Goal: Task Accomplishment & Management: Complete application form

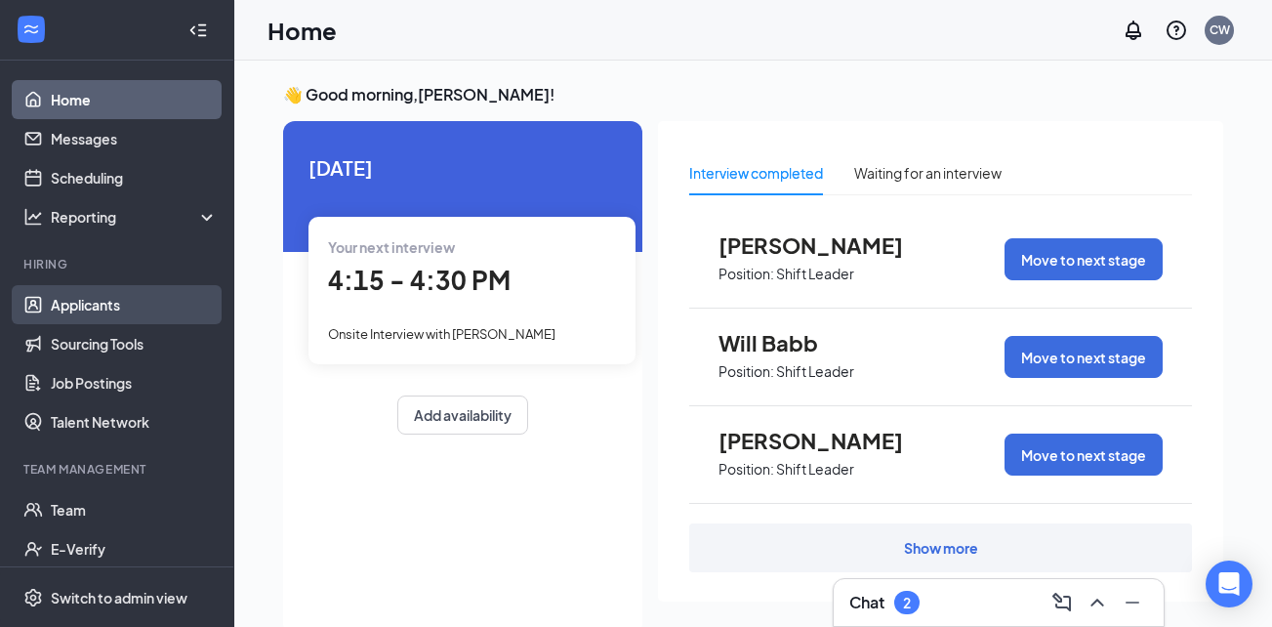
click at [86, 299] on link "Applicants" at bounding box center [134, 304] width 167 height 39
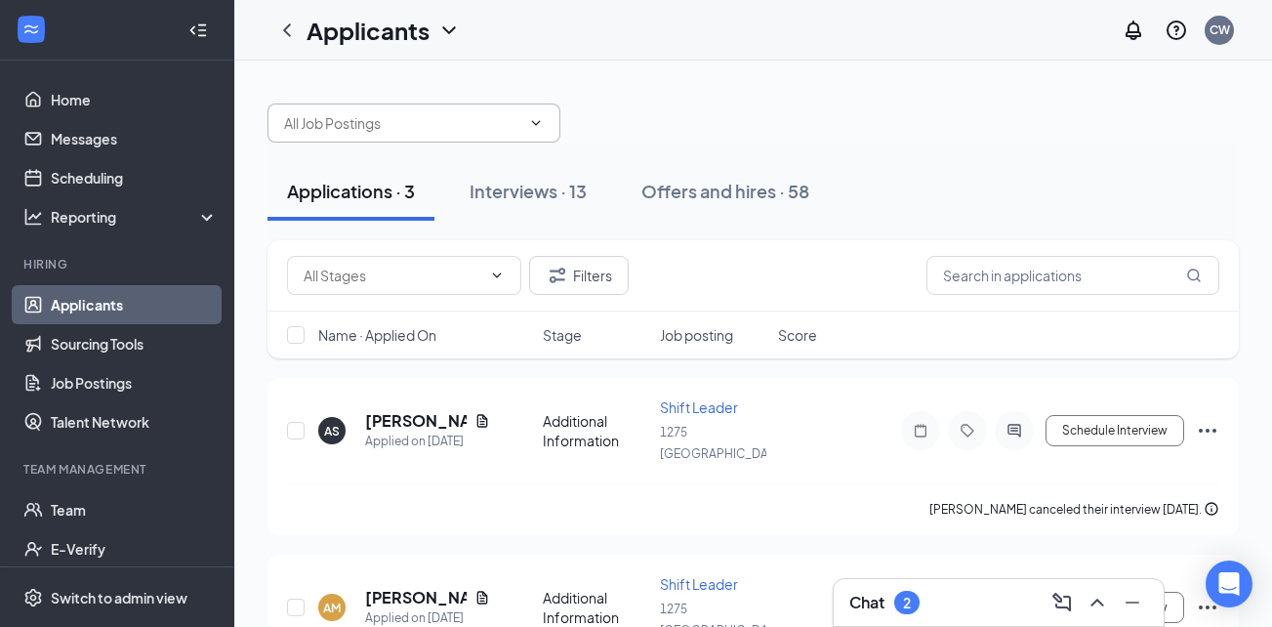
click at [534, 121] on icon "ChevronDown" at bounding box center [536, 123] width 16 height 16
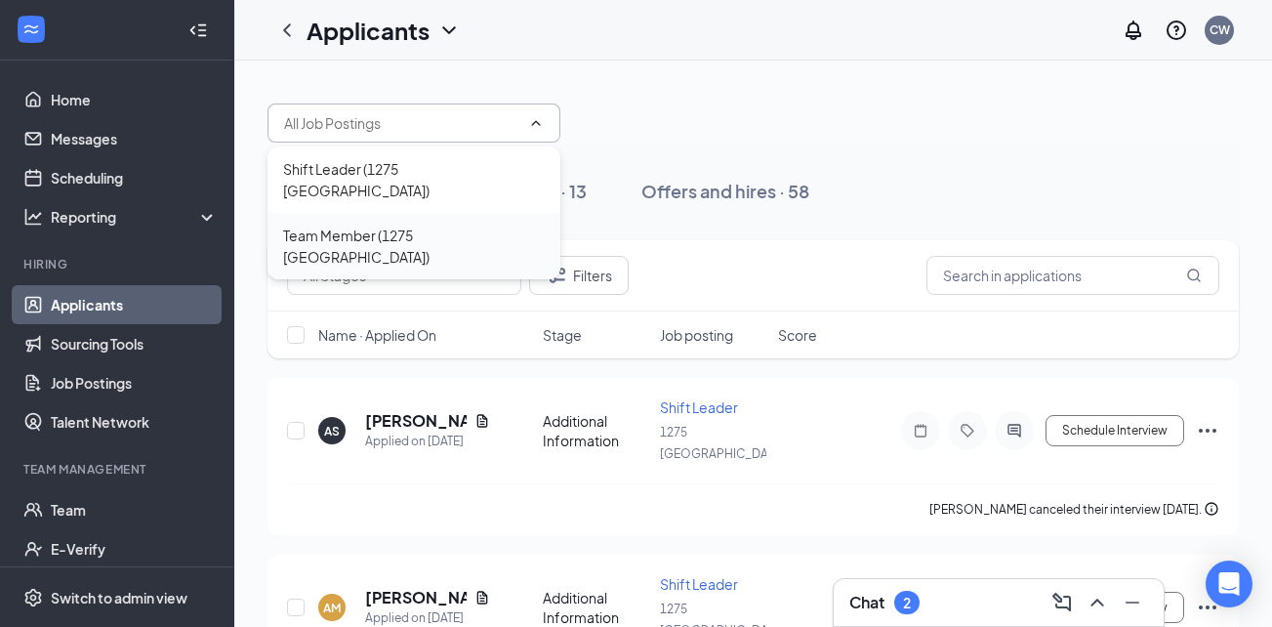
click at [468, 213] on div "Team Member (1275 [GEOGRAPHIC_DATA])" at bounding box center [414, 246] width 293 height 66
type input "Team Member (1275 [GEOGRAPHIC_DATA])"
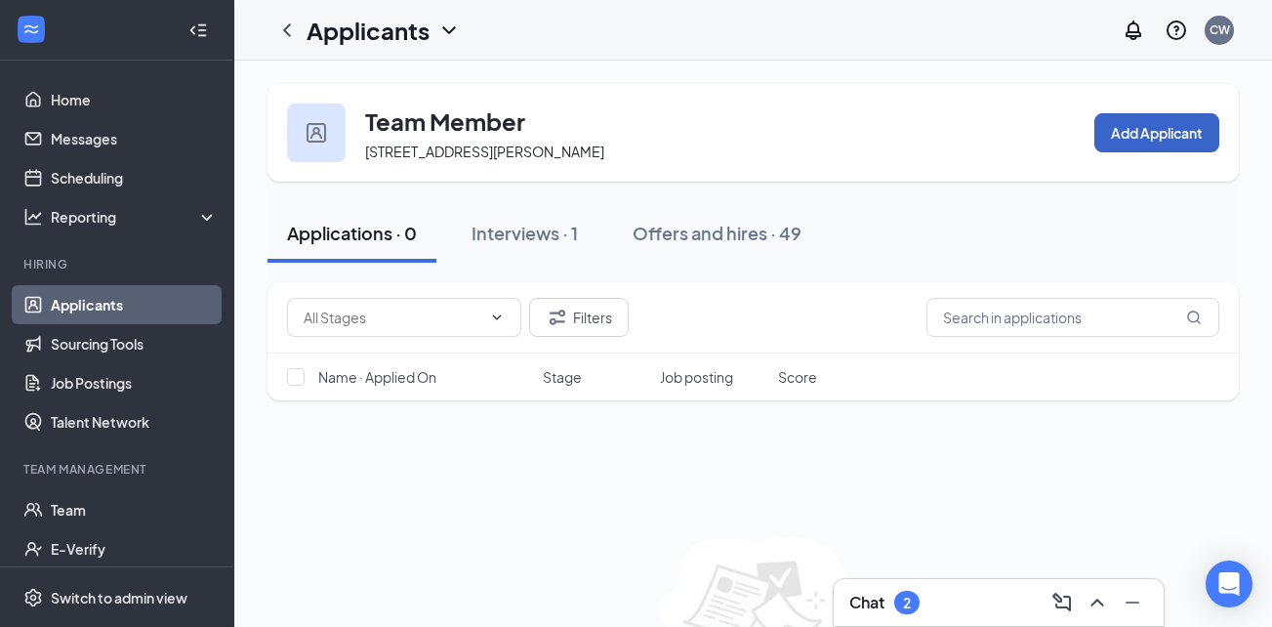
click at [1116, 145] on button "Add Applicant" at bounding box center [1157, 132] width 125 height 39
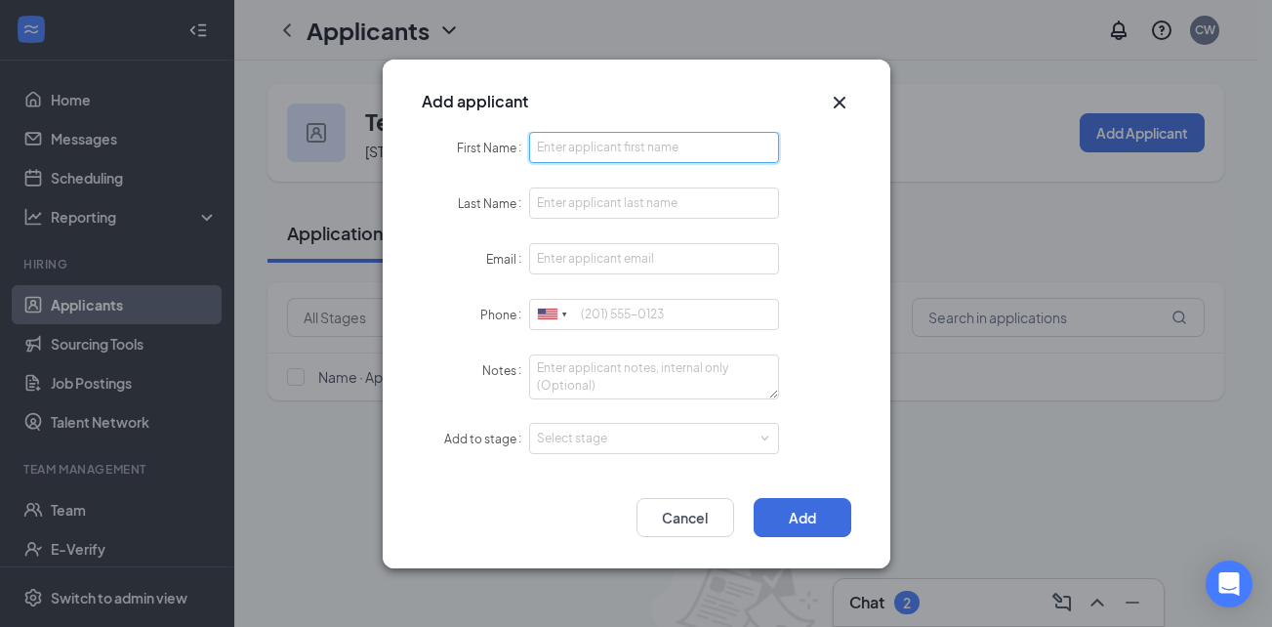
click at [615, 154] on input "First Name" at bounding box center [654, 147] width 251 height 31
type input "[PERSON_NAME]"
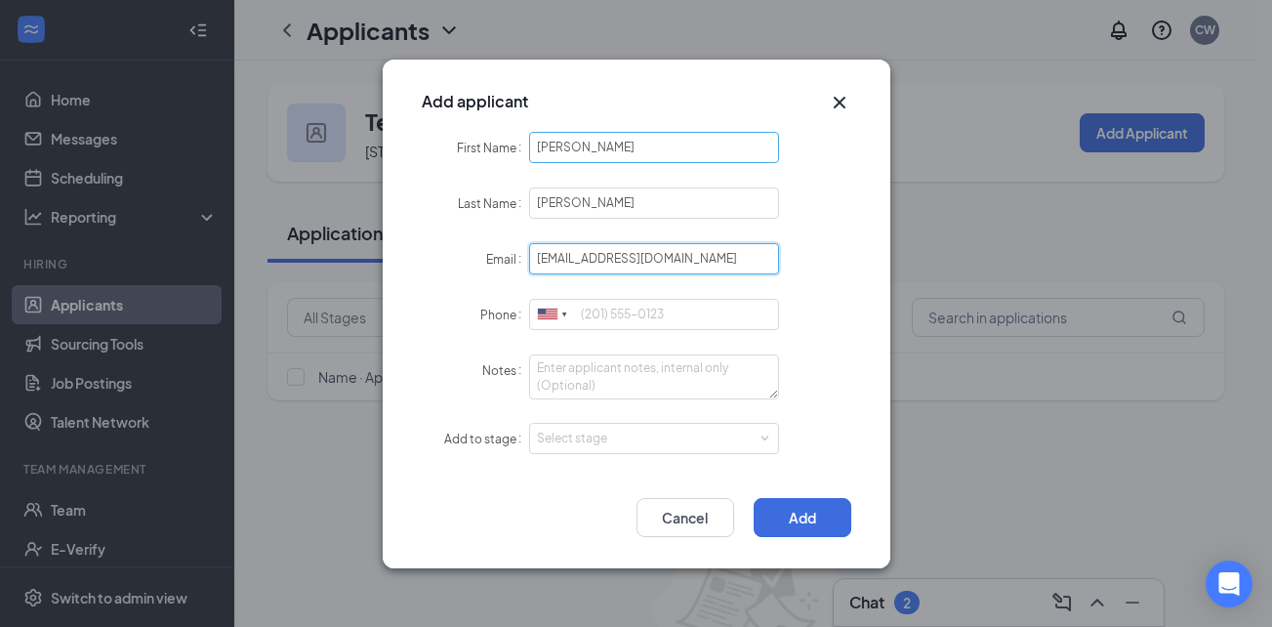
type input "[EMAIL_ADDRESS][DOMAIN_NAME]"
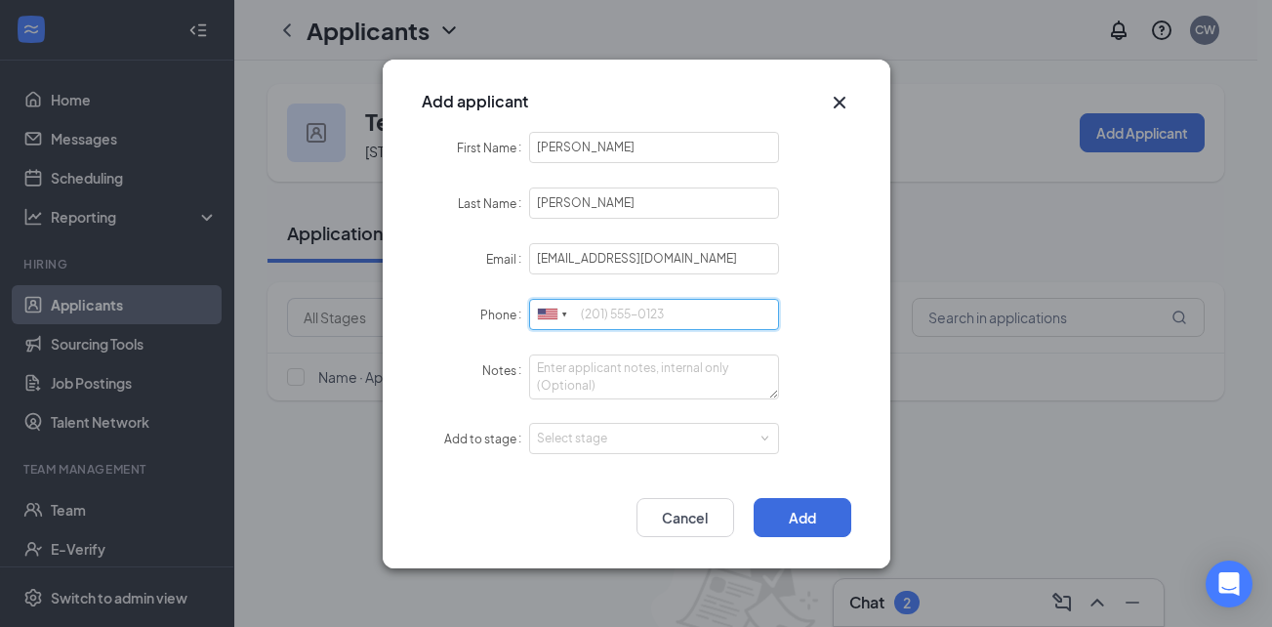
drag, startPoint x: 599, startPoint y: 326, endPoint x: 589, endPoint y: 330, distance: 10.5
click at [589, 330] on div "Phone [GEOGRAPHIC_DATA] + 1 [GEOGRAPHIC_DATA] + 44 [GEOGRAPHIC_DATA] (‫[GEOGRAP…" at bounding box center [637, 315] width 430 height 32
click at [726, 441] on div "Select stage" at bounding box center [650, 439] width 227 height 20
type input "5028351510"
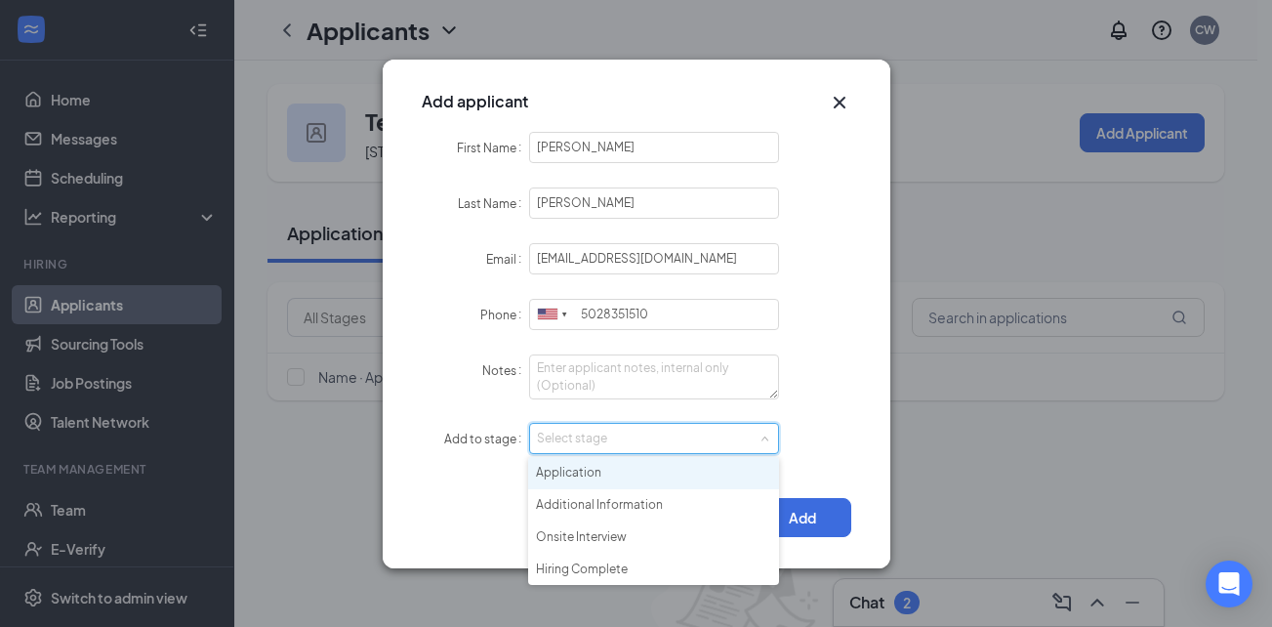
click at [712, 463] on li "Application" at bounding box center [653, 473] width 251 height 32
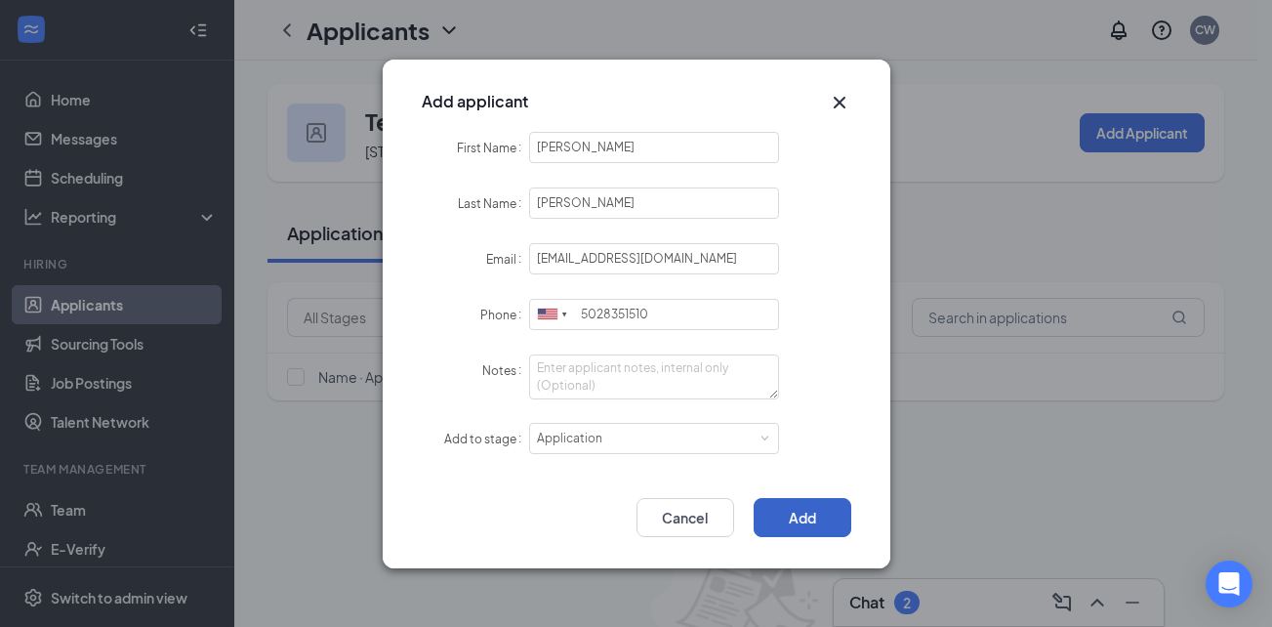
click at [808, 509] on button "Add" at bounding box center [803, 517] width 98 height 39
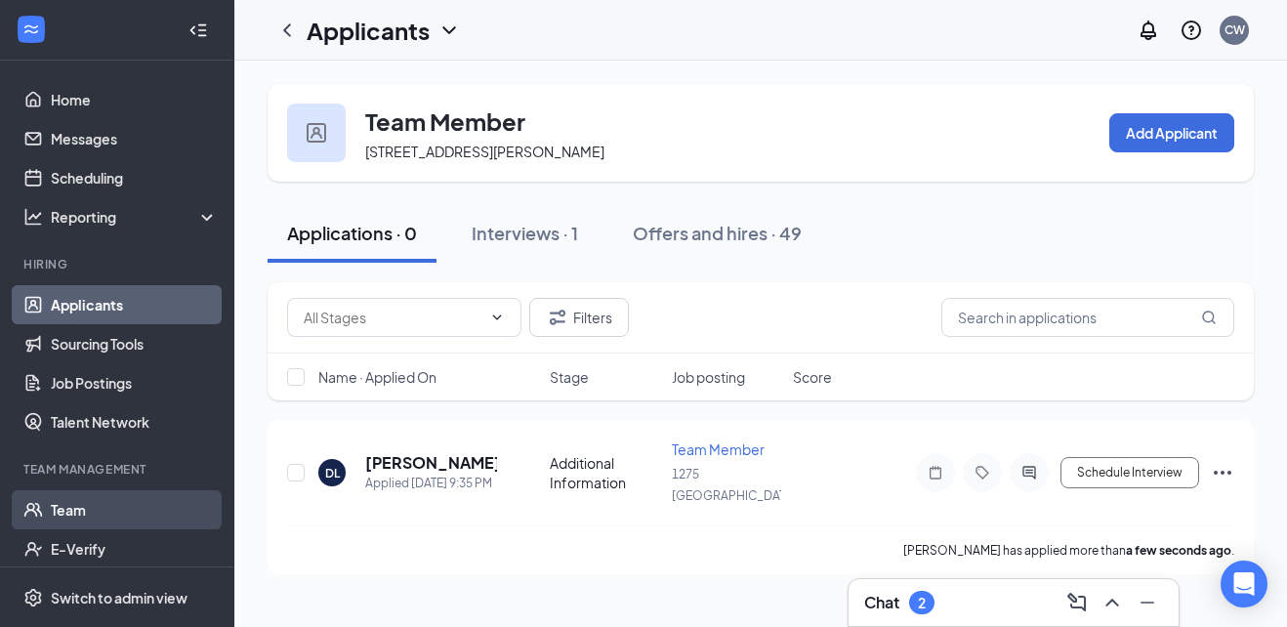
click at [160, 501] on link "Team" at bounding box center [134, 509] width 167 height 39
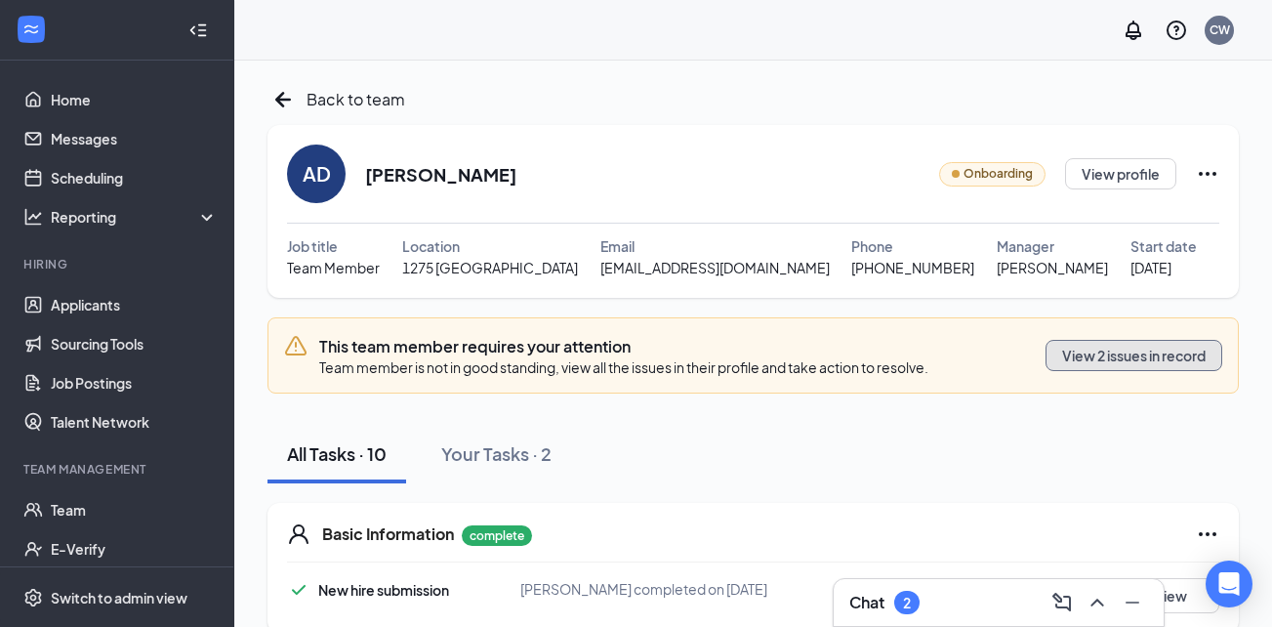
click at [1189, 357] on button "View 2 issues in record" at bounding box center [1134, 355] width 177 height 31
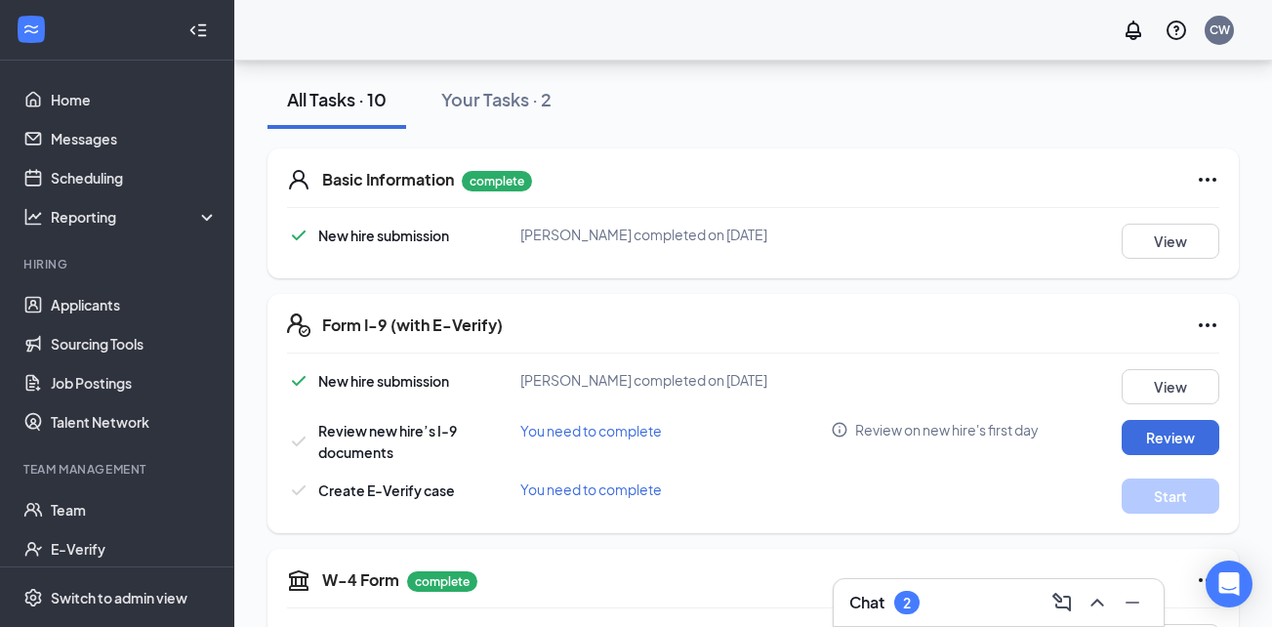
scroll to position [293, 0]
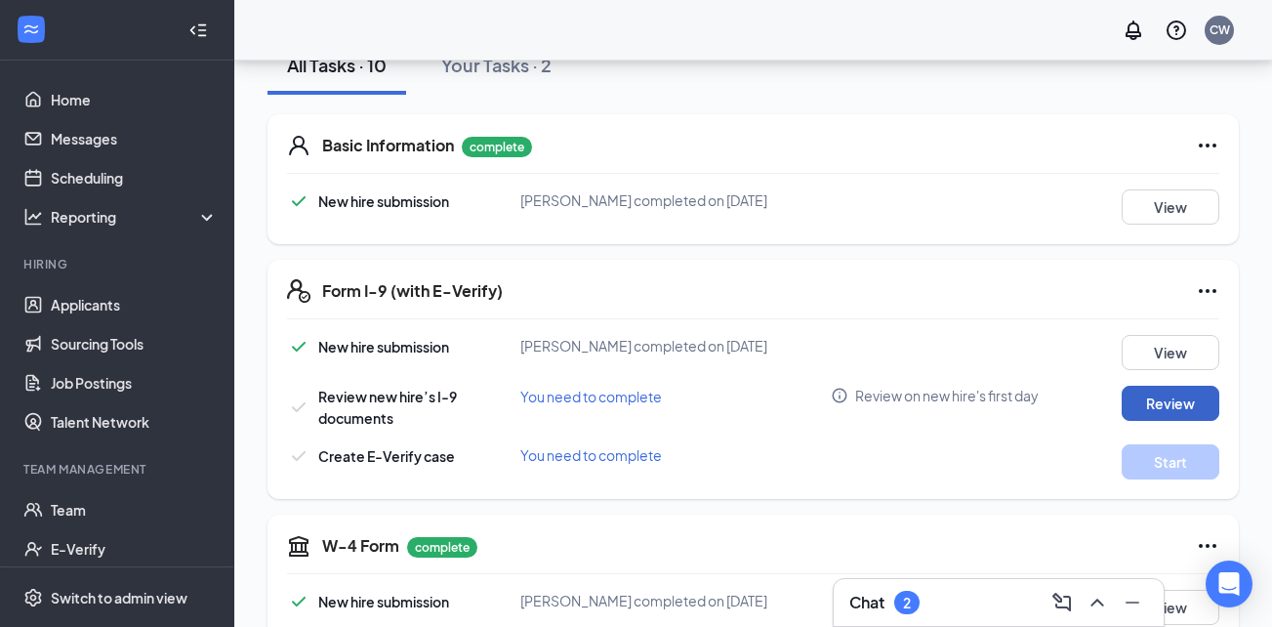
click at [1157, 397] on button "Review" at bounding box center [1171, 403] width 98 height 35
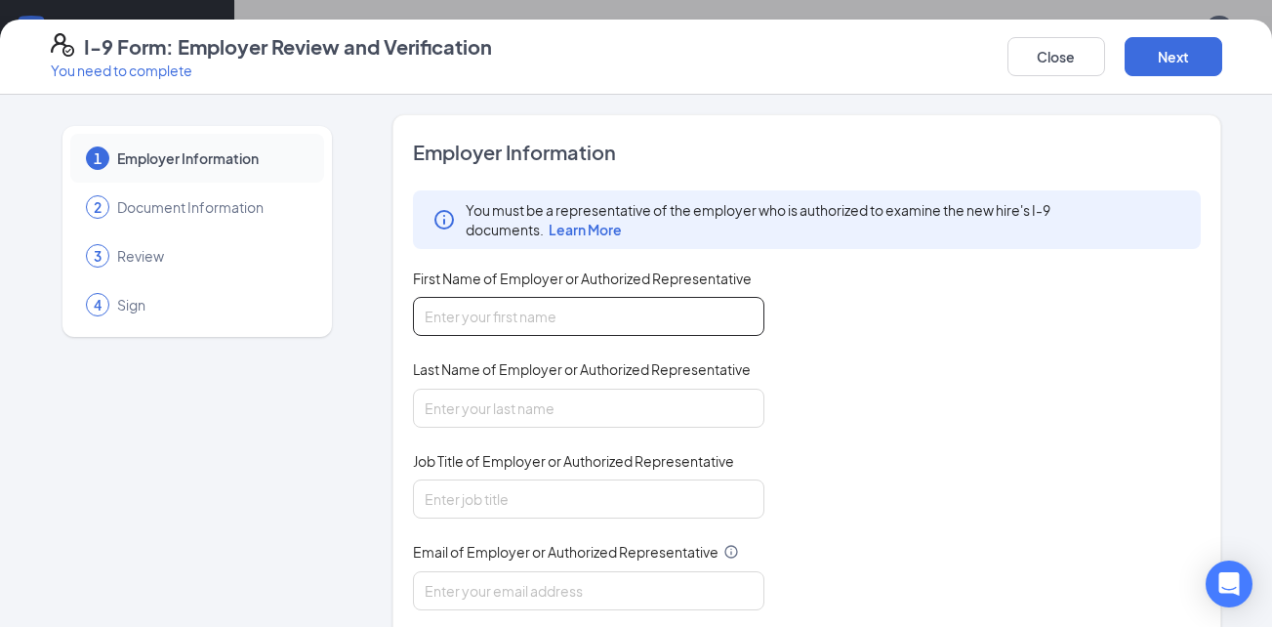
click at [606, 321] on input "First Name of Employer or Authorized Representative" at bounding box center [588, 316] width 351 height 39
type input "CANDICE"
type input "WARNER"
type input "candicewarner7@gmail.com"
type input "6783960986"
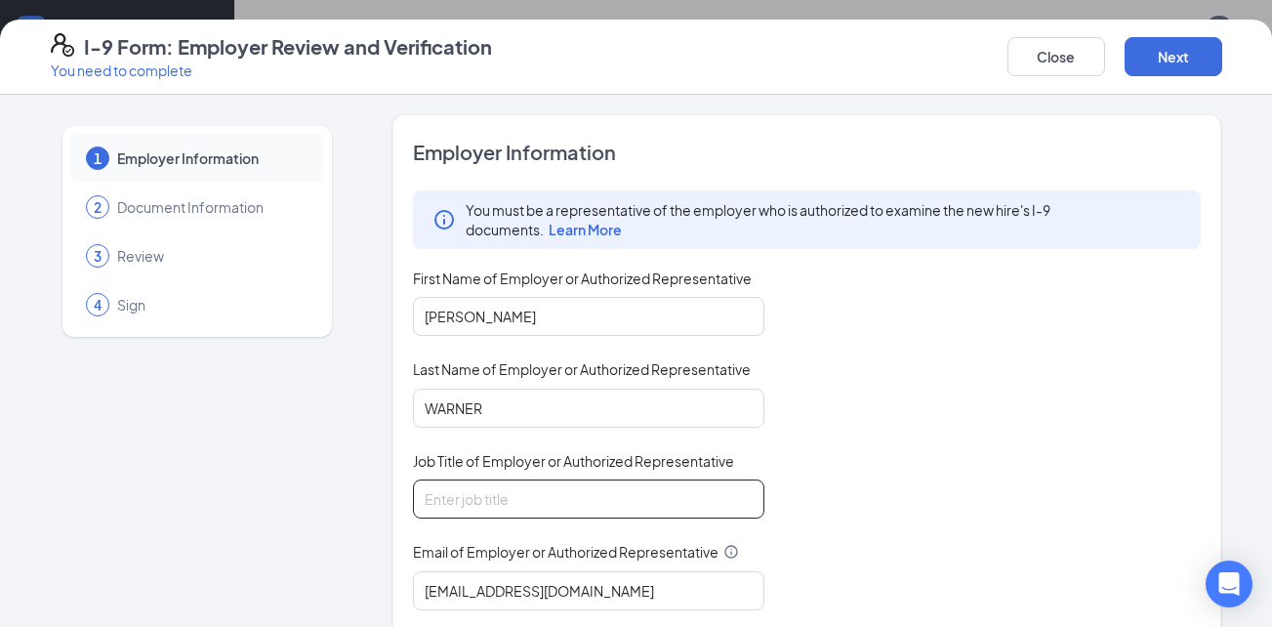
click at [575, 506] on input "Job Title of Employer or Authorized Representative" at bounding box center [588, 498] width 351 height 39
type input "gm"
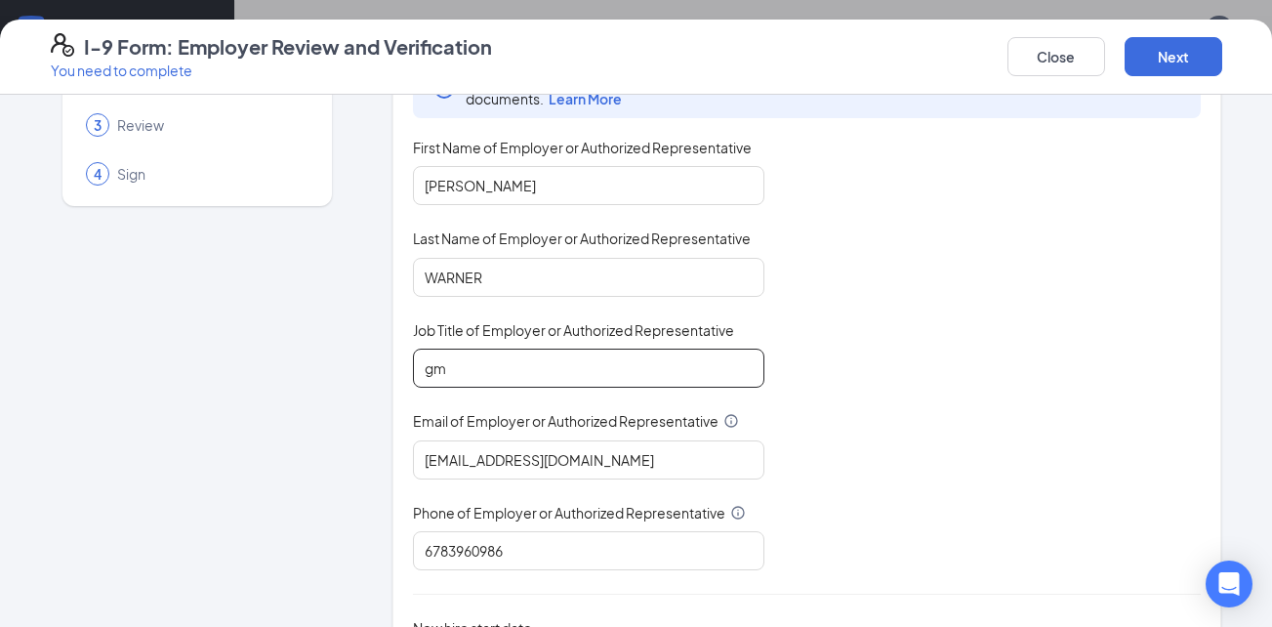
scroll to position [275, 0]
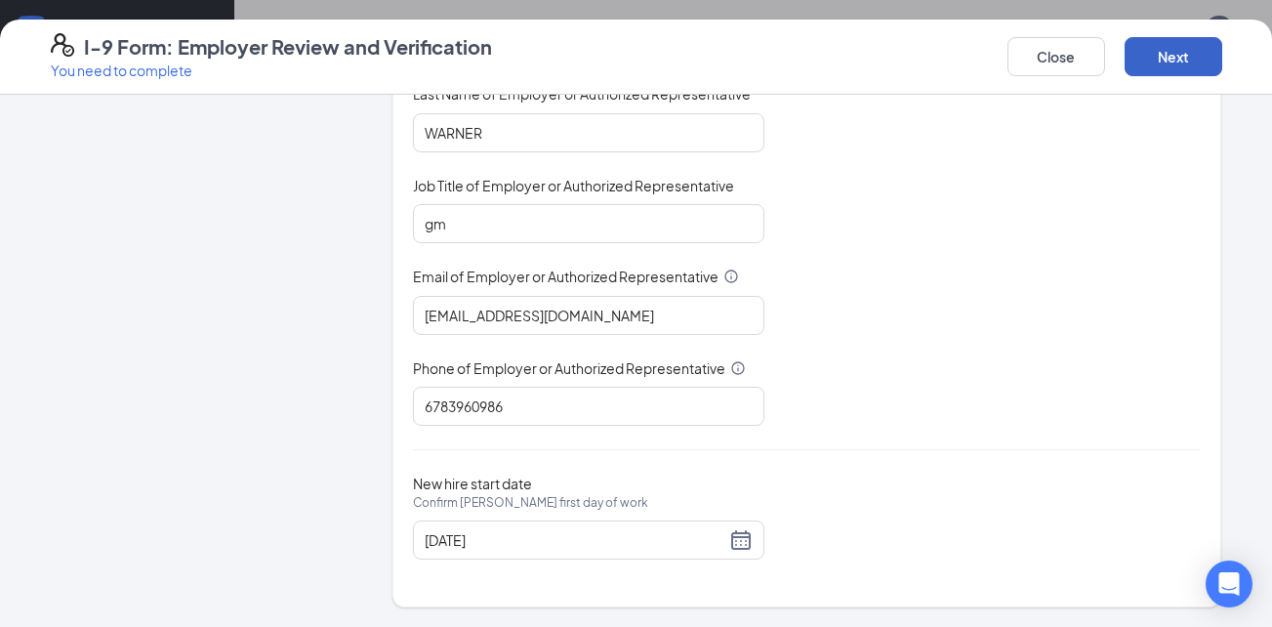
click at [1158, 58] on button "Next" at bounding box center [1174, 56] width 98 height 39
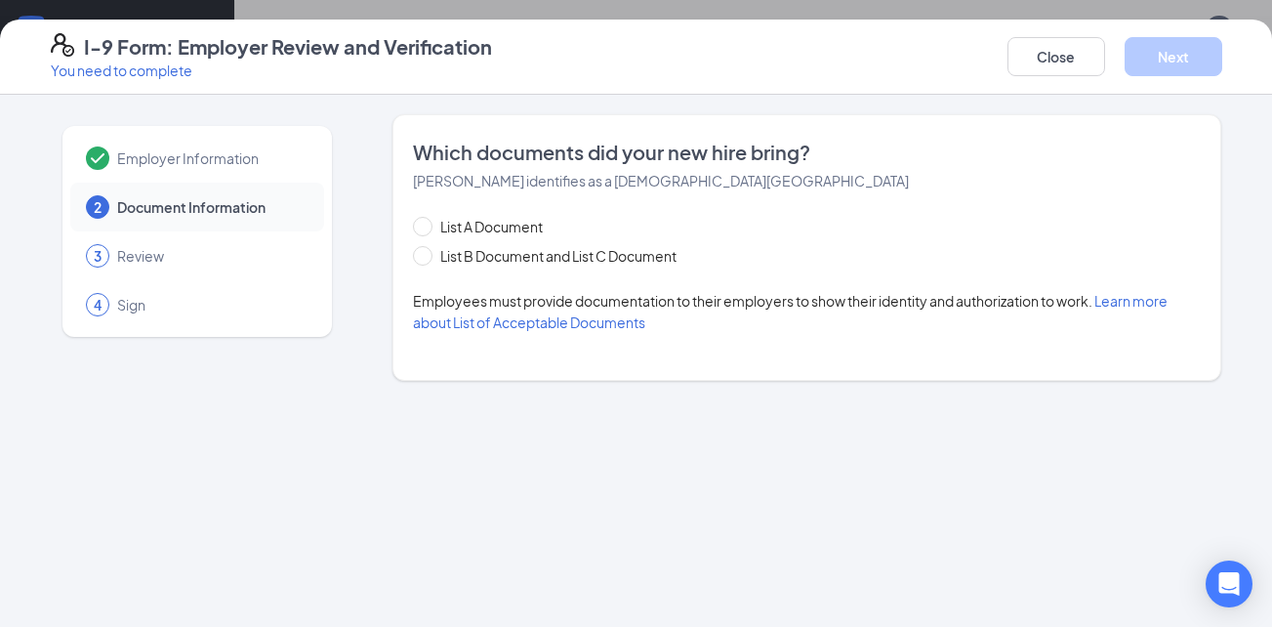
scroll to position [0, 0]
click at [426, 255] on input "List B Document and List C Document" at bounding box center [420, 253] width 14 height 14
radio input "true"
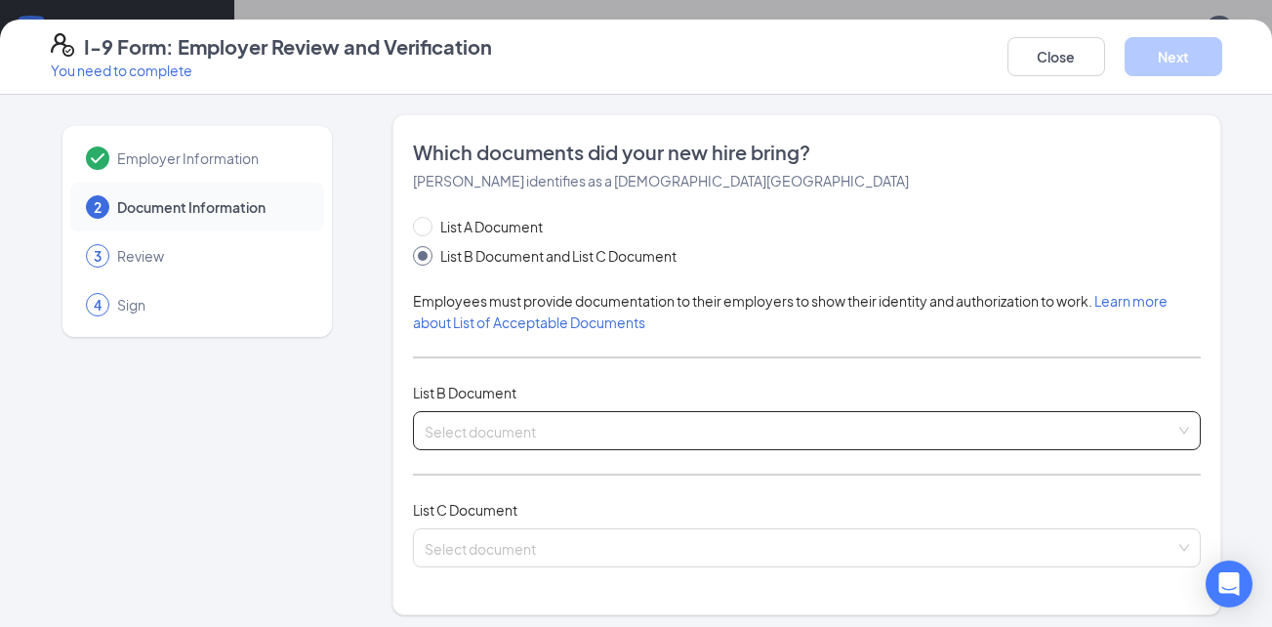
click at [776, 421] on input "search" at bounding box center [801, 426] width 752 height 29
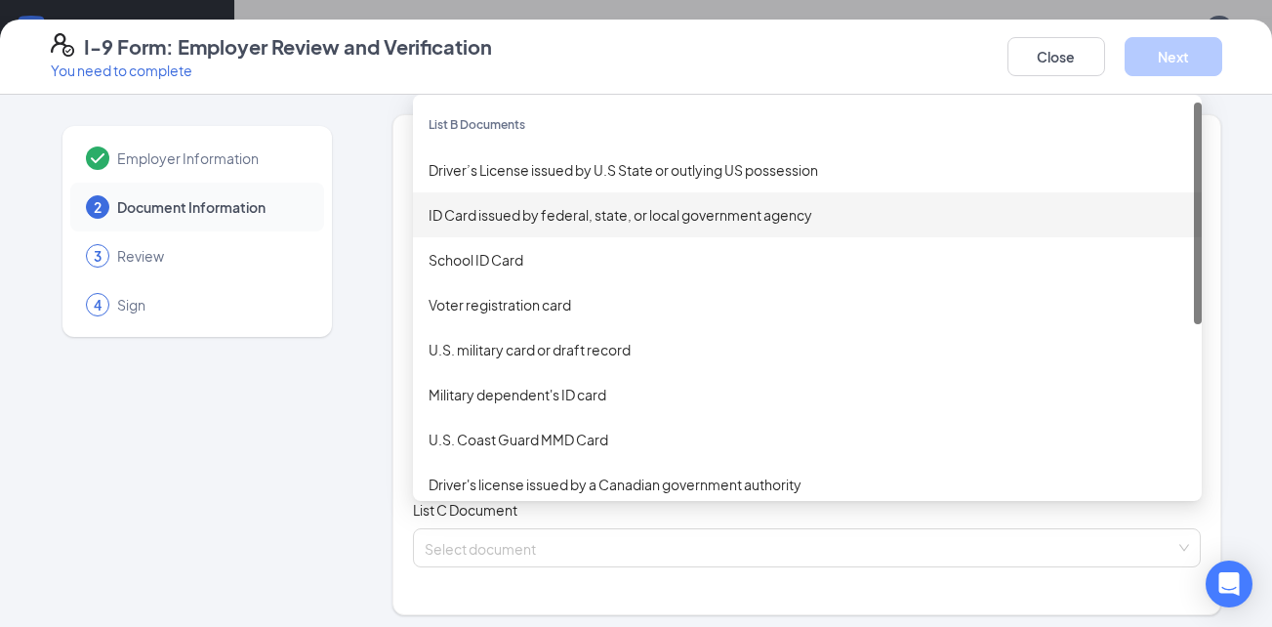
click at [607, 227] on div "ID Card issued by federal, state, or local government agency" at bounding box center [807, 214] width 789 height 45
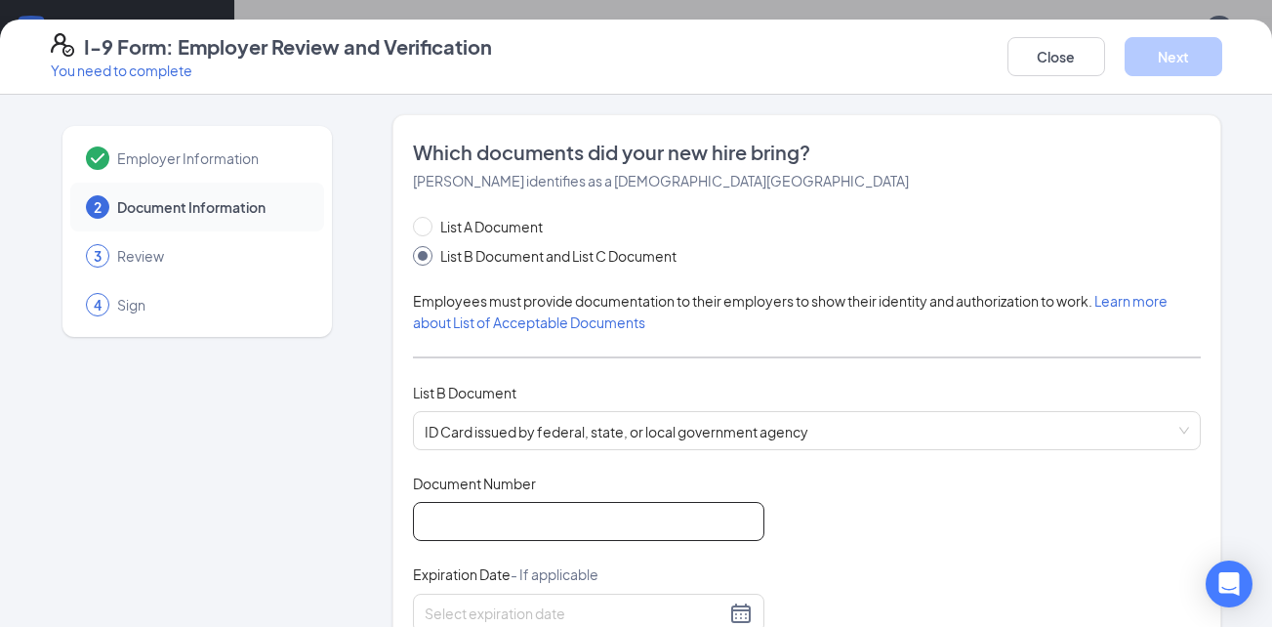
click at [517, 538] on input "Document Number" at bounding box center [588, 521] width 351 height 39
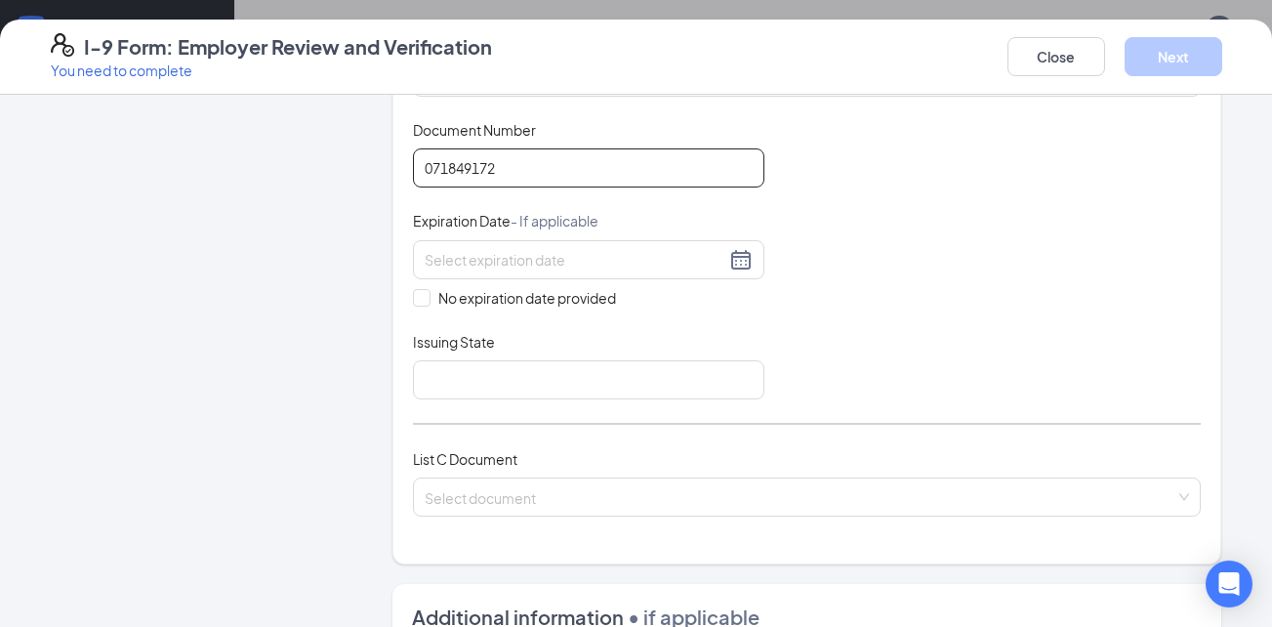
scroll to position [391, 0]
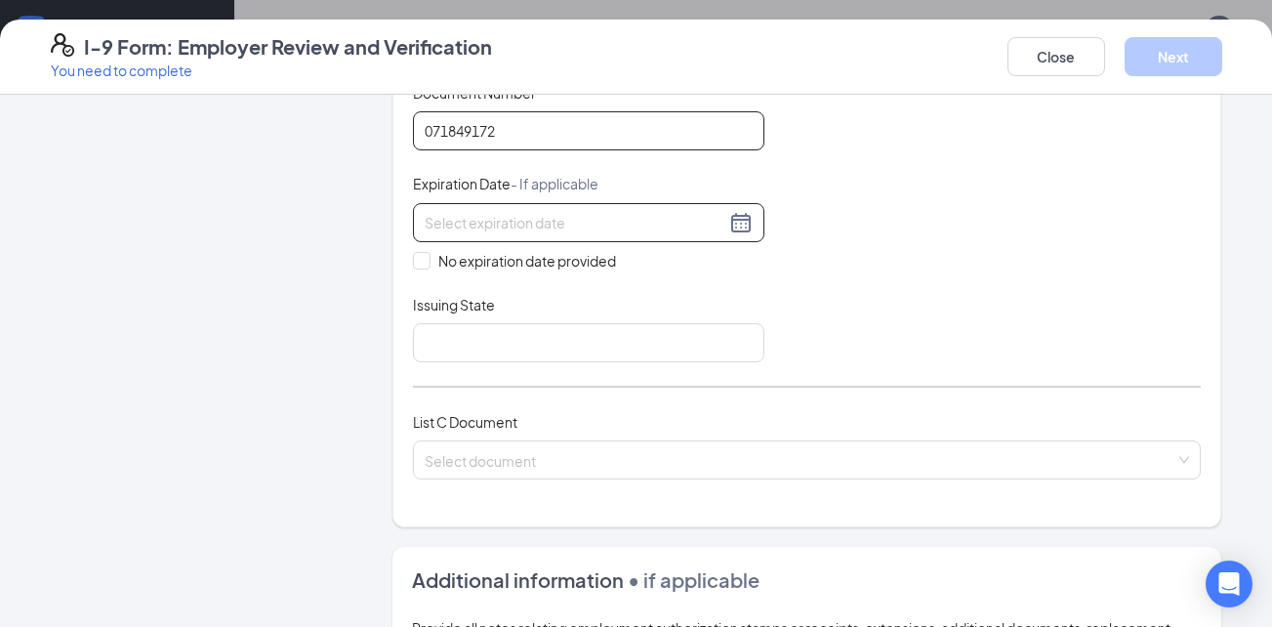
type input "071849172"
click at [740, 223] on div at bounding box center [589, 222] width 328 height 23
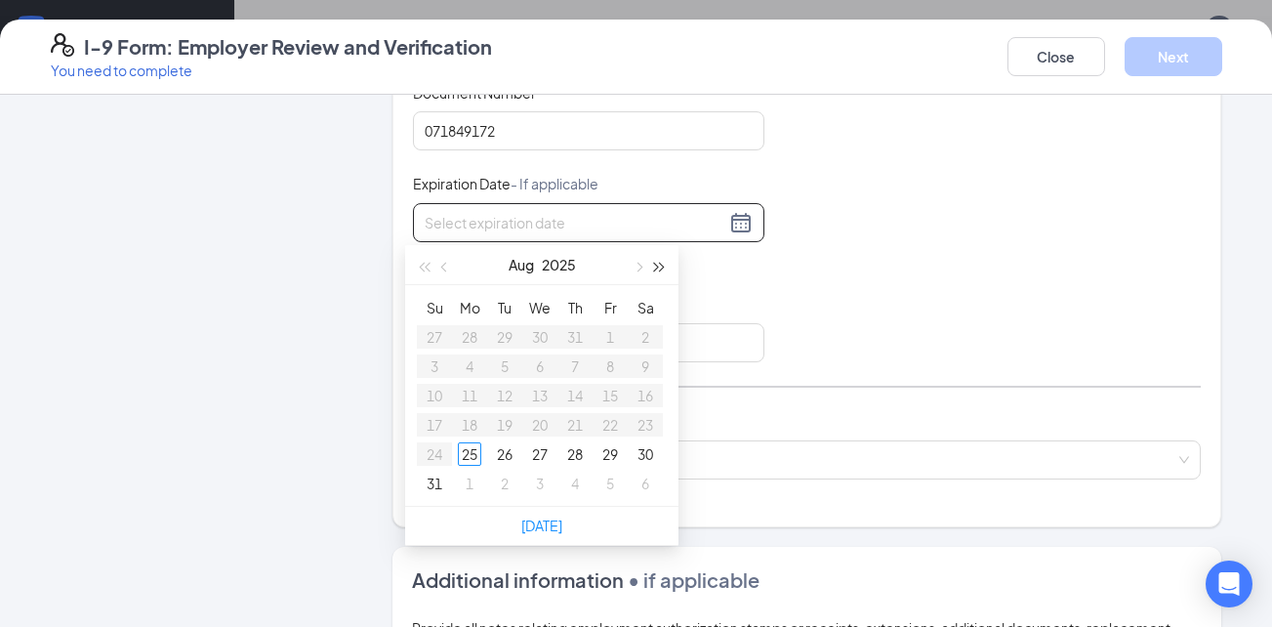
click at [666, 263] on button "button" at bounding box center [659, 264] width 21 height 39
click at [665, 265] on button "button" at bounding box center [659, 264] width 21 height 39
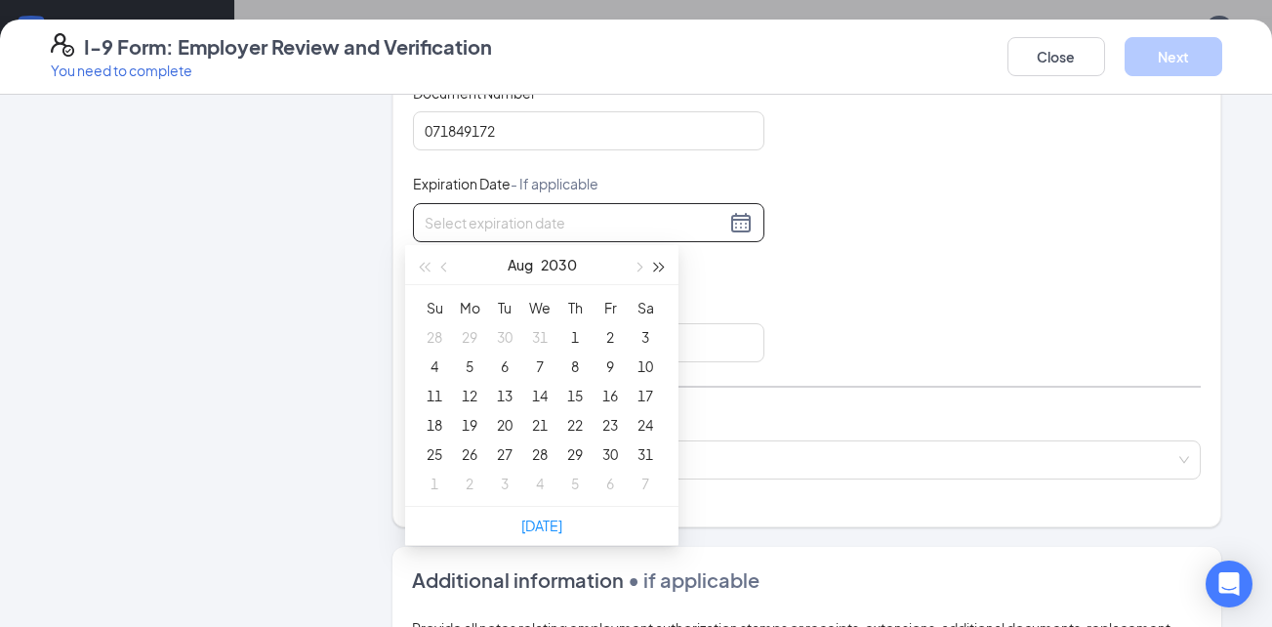
click at [665, 265] on button "button" at bounding box center [659, 264] width 21 height 39
click at [449, 266] on span "button" at bounding box center [446, 268] width 10 height 10
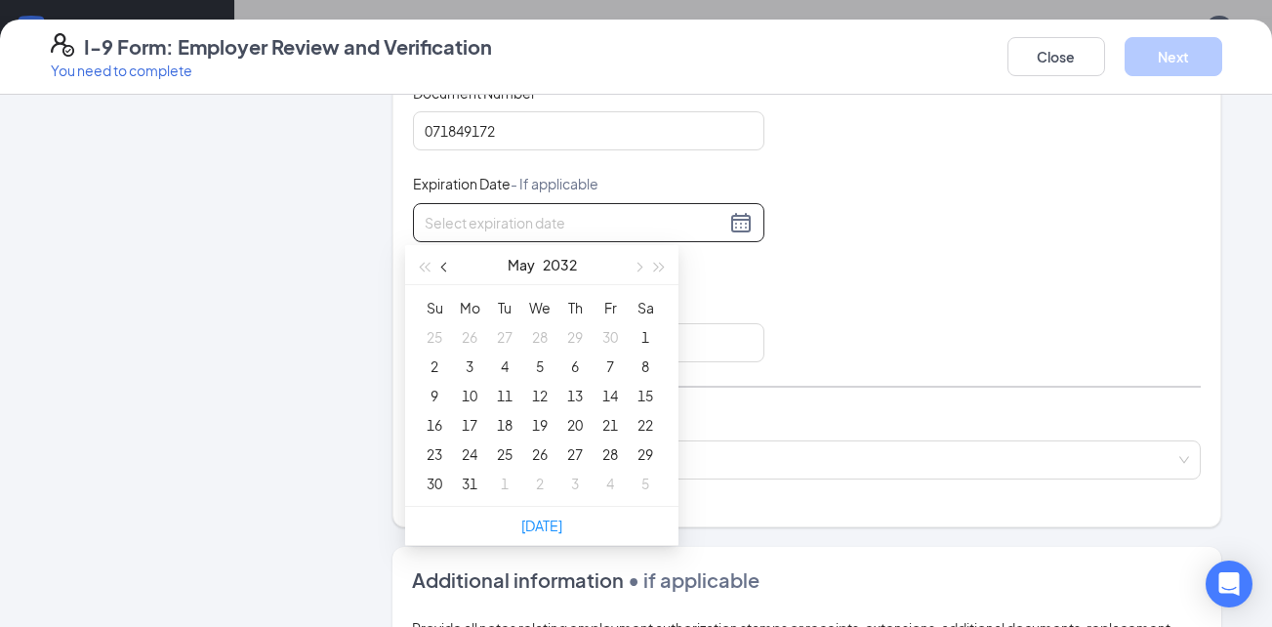
click at [449, 266] on span "button" at bounding box center [446, 268] width 10 height 10
click at [638, 266] on span "button" at bounding box center [638, 268] width 10 height 10
type input "03/06/2032"
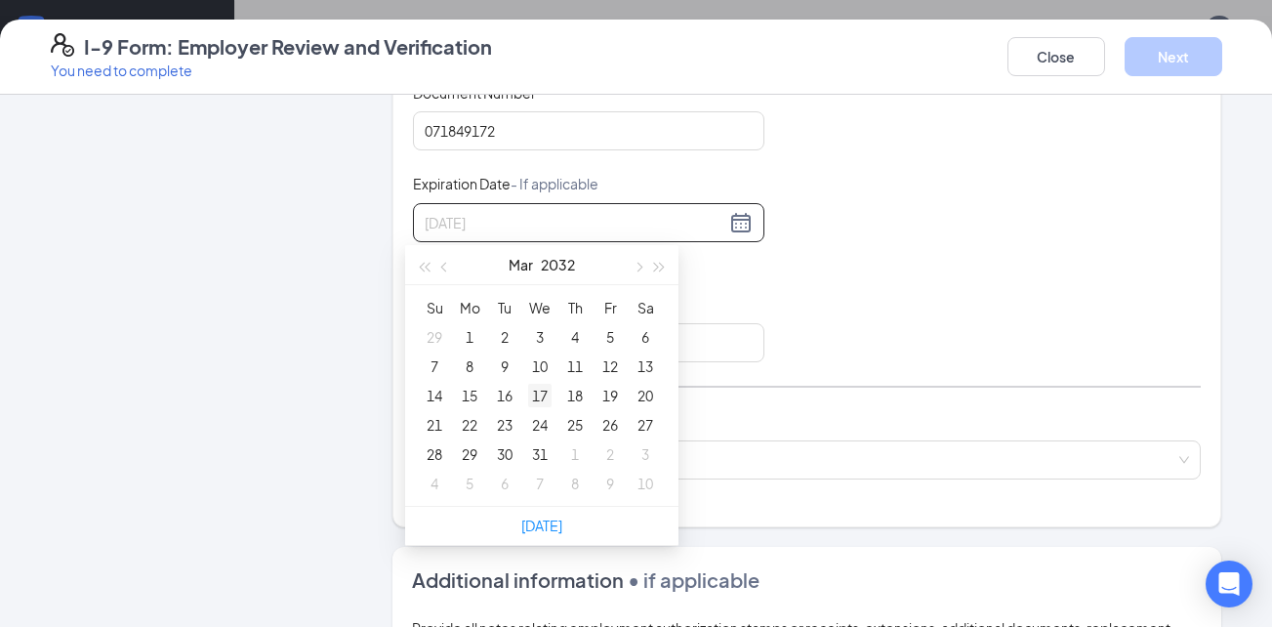
type input "03/17/2032"
click at [537, 397] on div "17" at bounding box center [539, 395] width 23 height 23
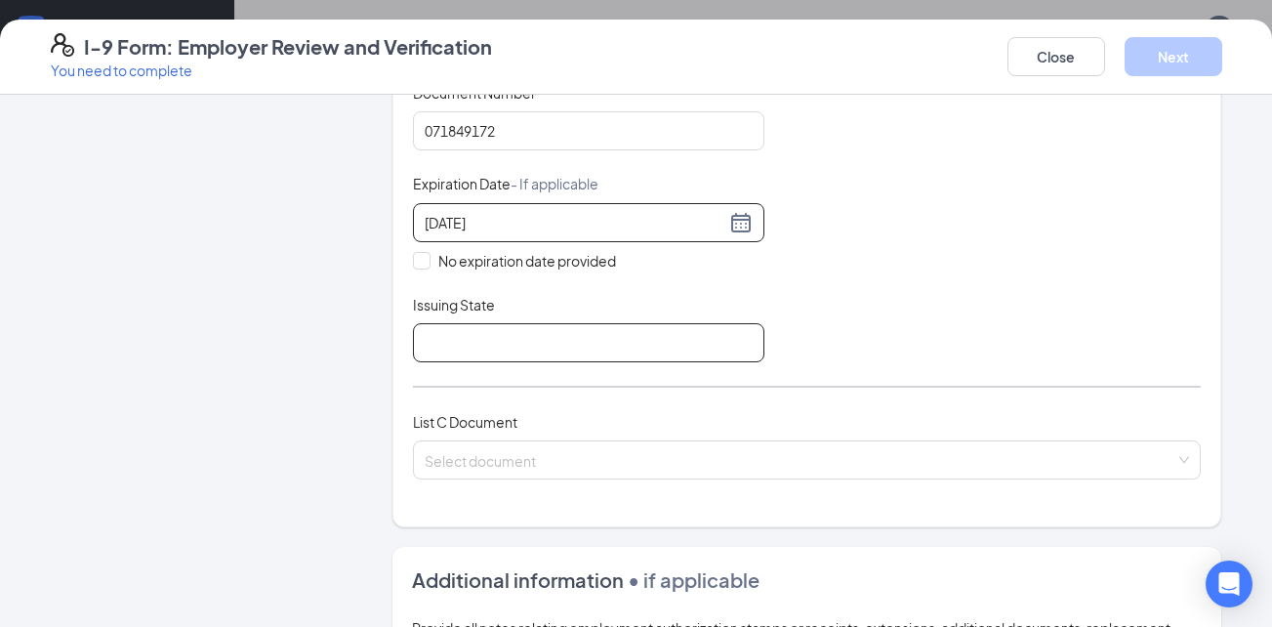
click at [645, 339] on input "Issuing State" at bounding box center [588, 342] width 351 height 39
type input "Georgia"
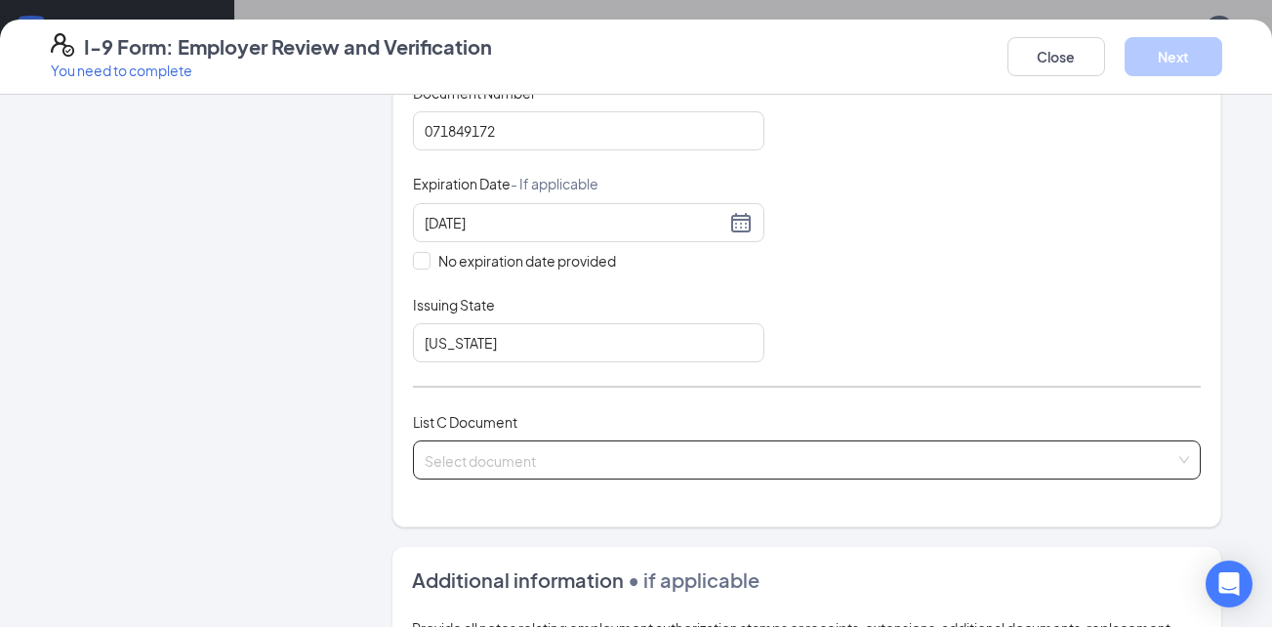
click at [620, 450] on input "search" at bounding box center [801, 455] width 752 height 29
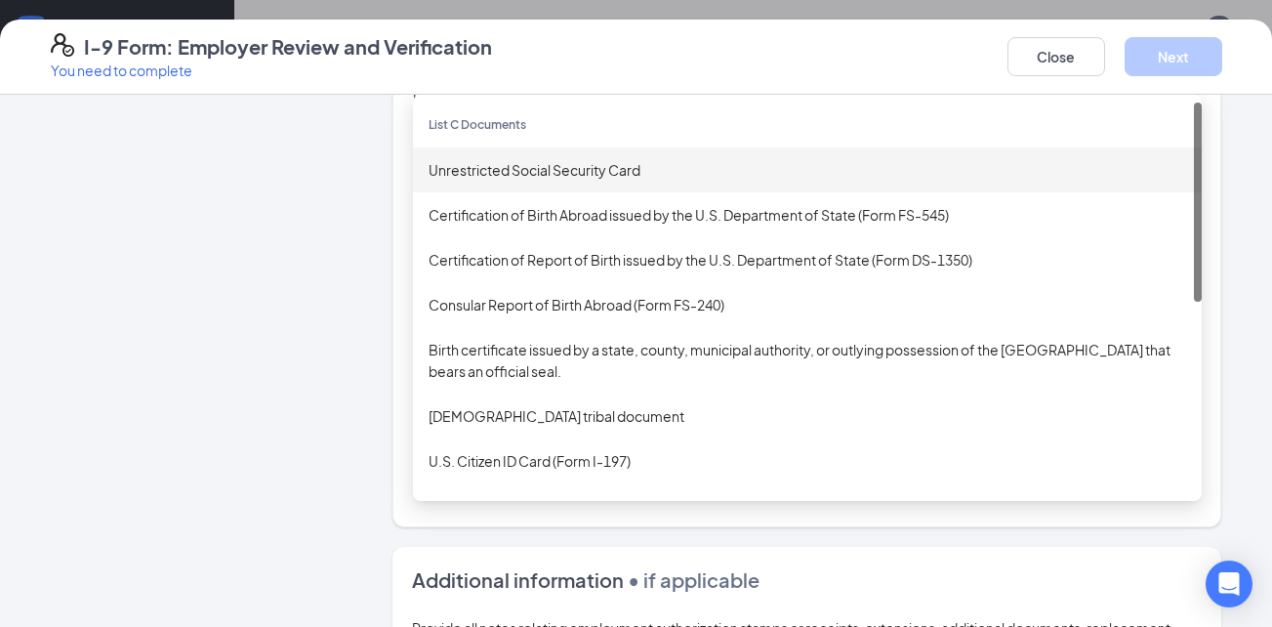
click at [593, 162] on div "Unrestricted Social Security Card" at bounding box center [808, 169] width 758 height 21
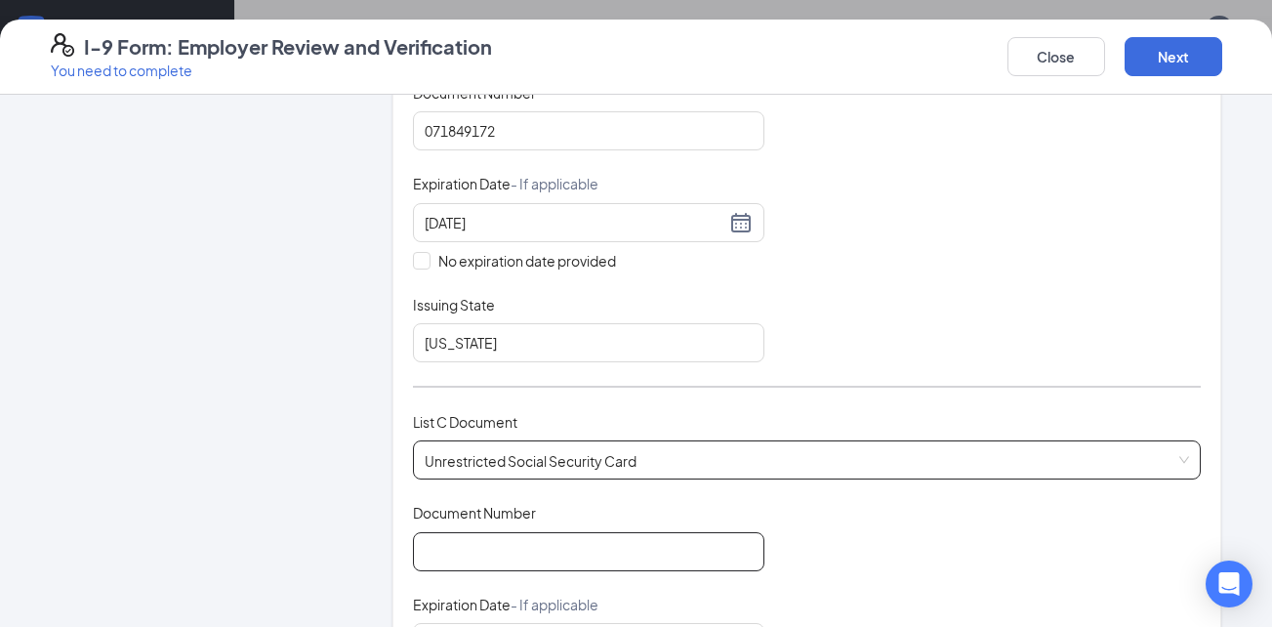
click at [606, 559] on input "Document Number" at bounding box center [588, 551] width 351 height 39
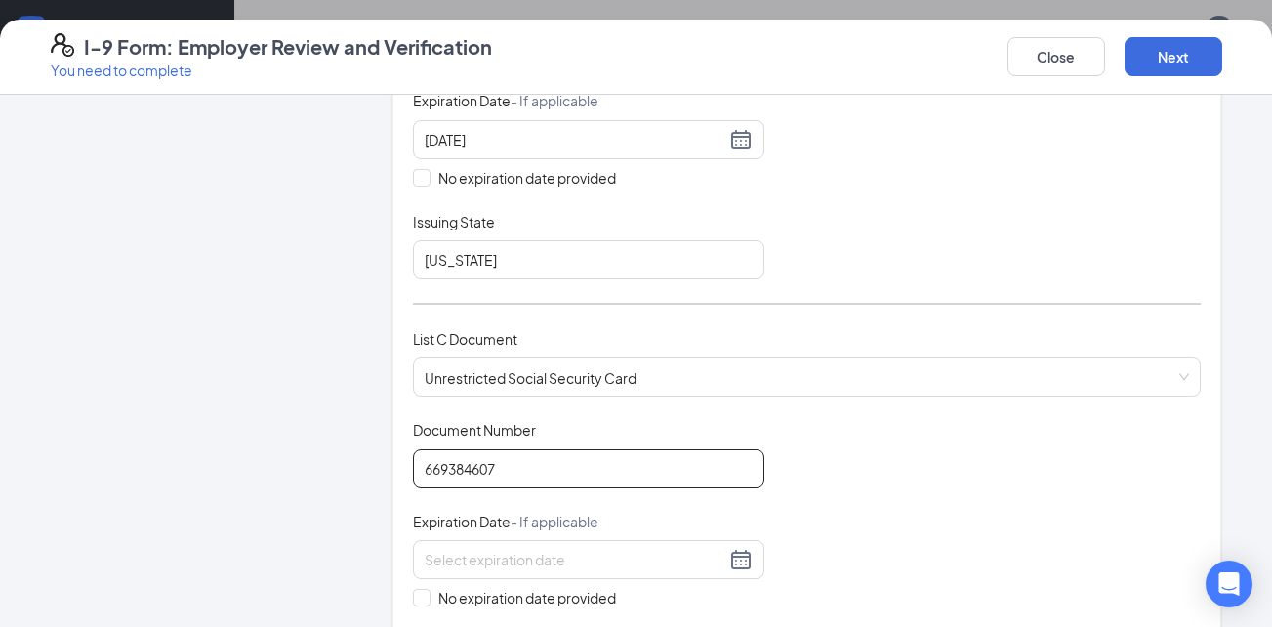
scroll to position [879, 0]
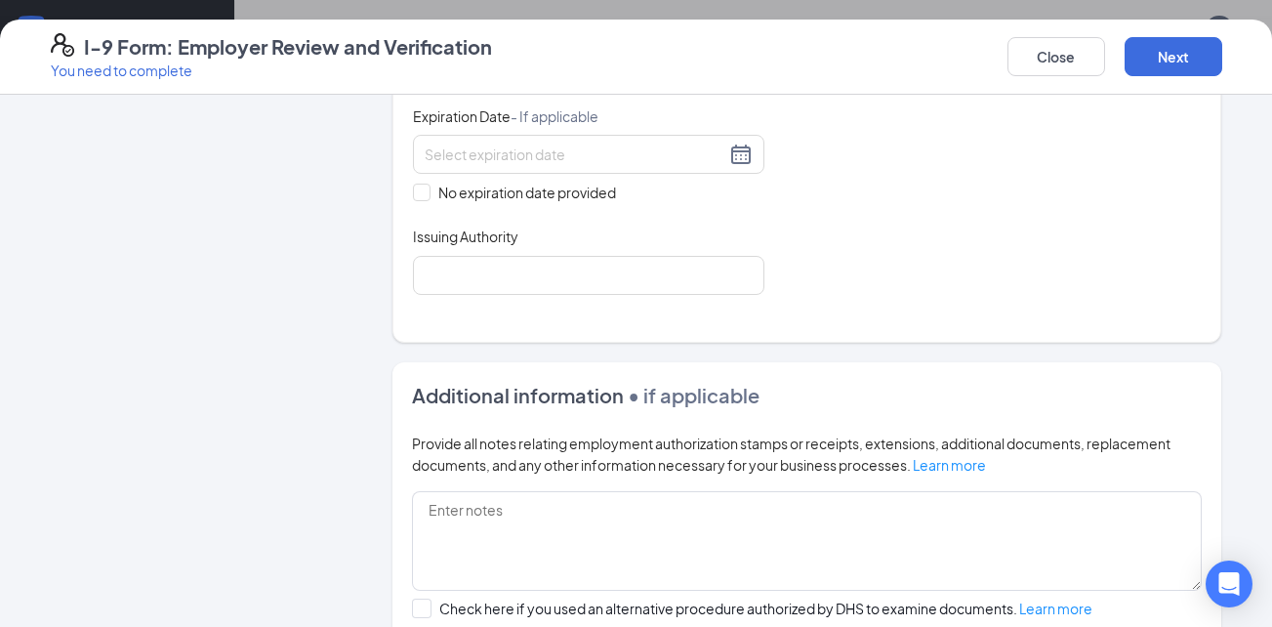
type input "669384607"
click at [615, 271] on input "Issuing Authority" at bounding box center [588, 275] width 351 height 39
type input "usa"
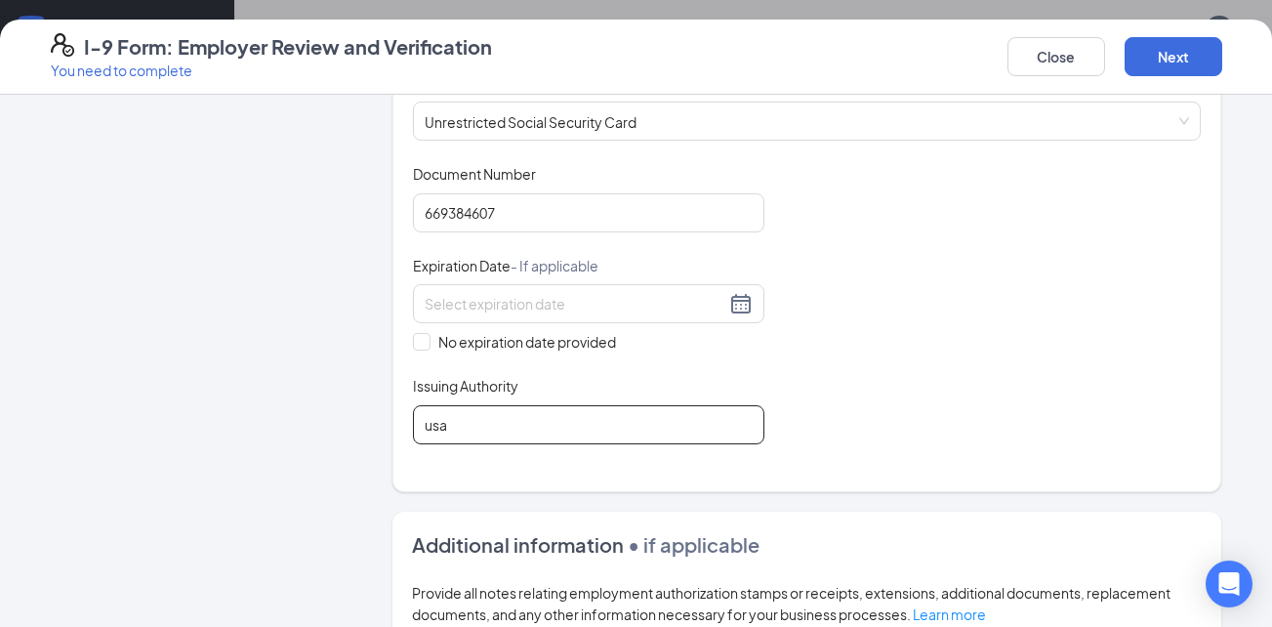
scroll to position [683, 0]
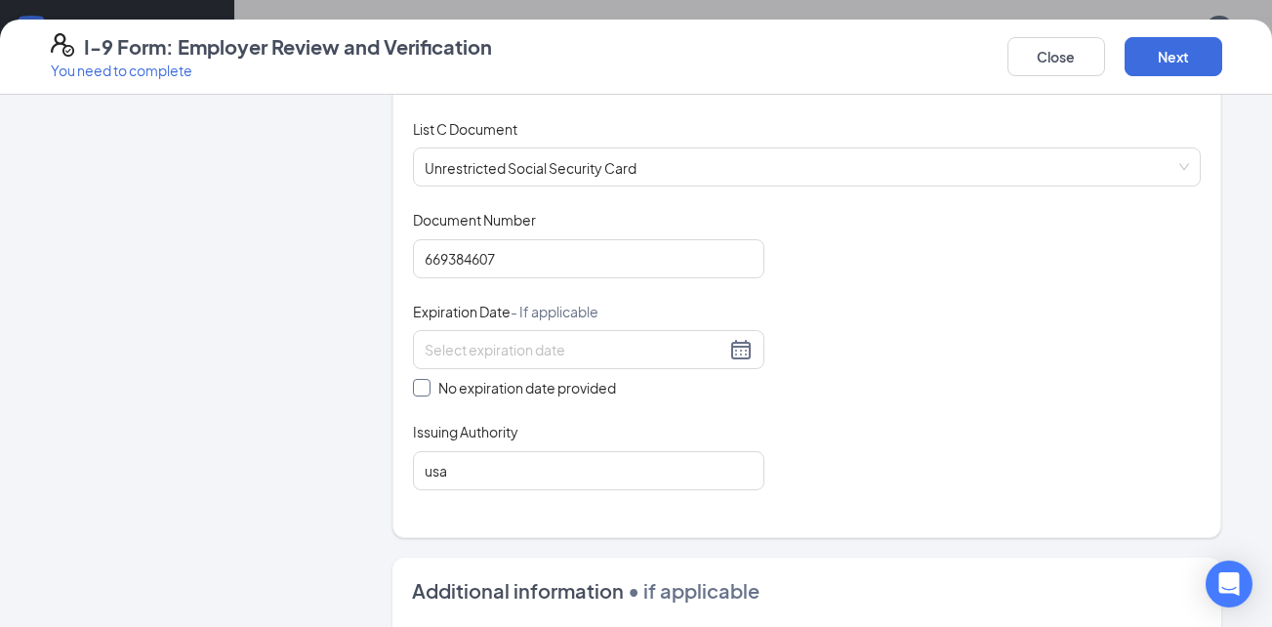
click at [420, 389] on span at bounding box center [422, 388] width 18 height 18
click at [420, 389] on input "No expiration date provided" at bounding box center [420, 386] width 14 height 14
checkbox input "true"
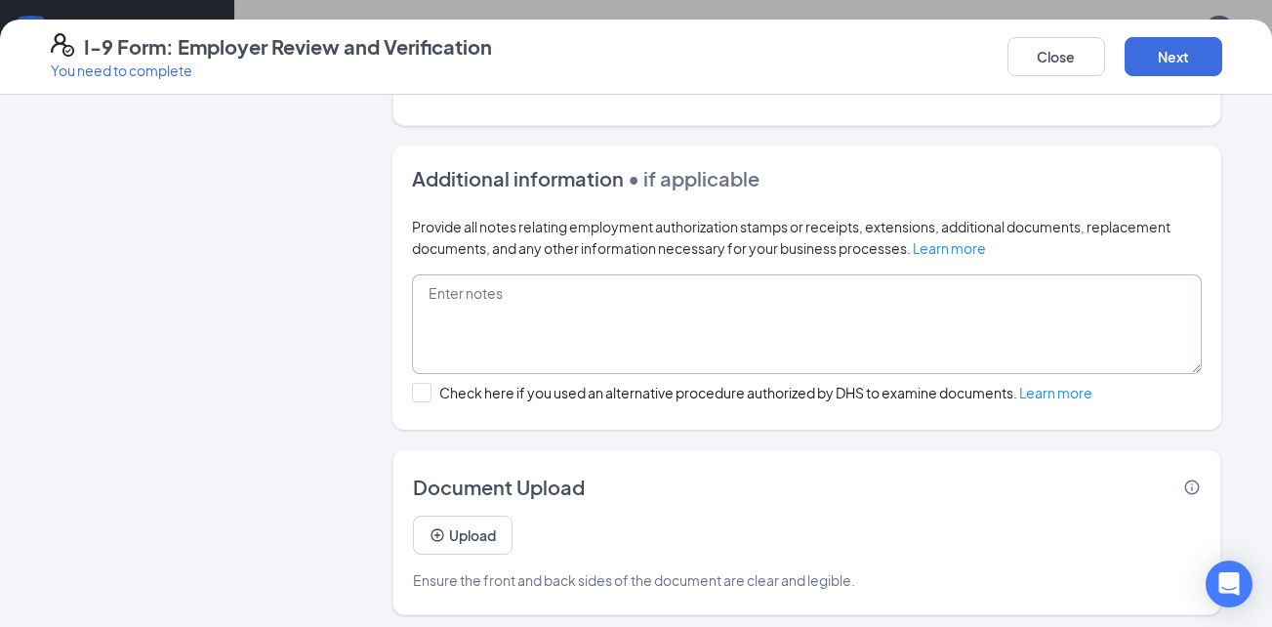
scroll to position [1106, 0]
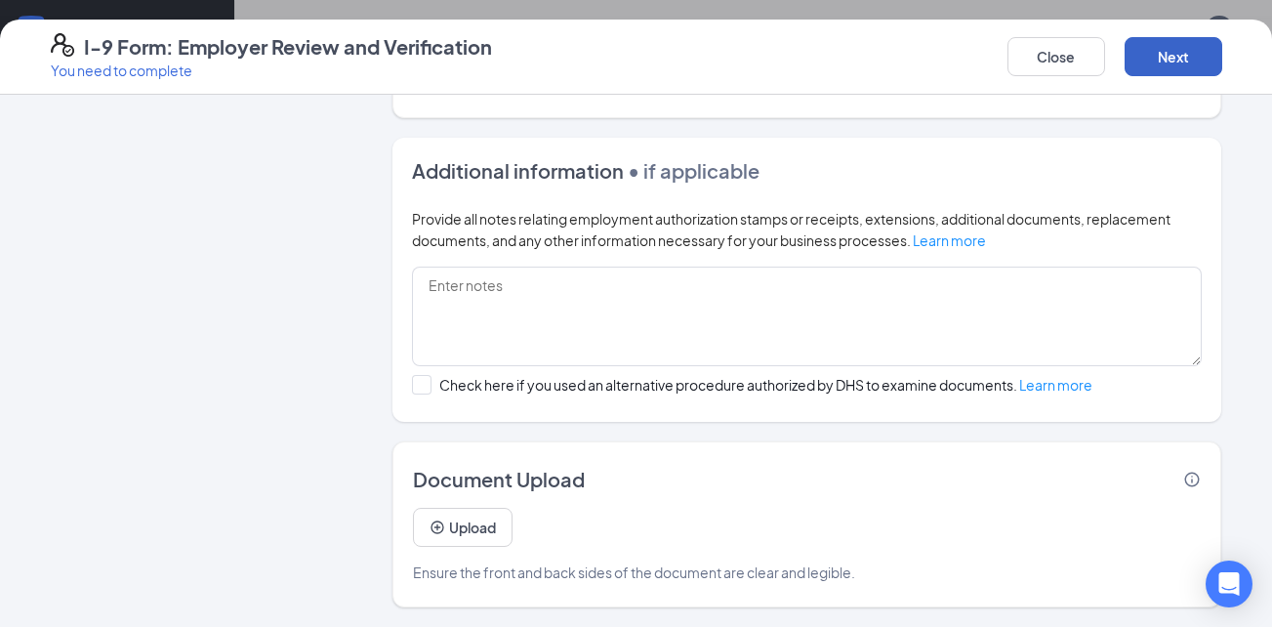
click at [1150, 49] on button "Next" at bounding box center [1174, 56] width 98 height 39
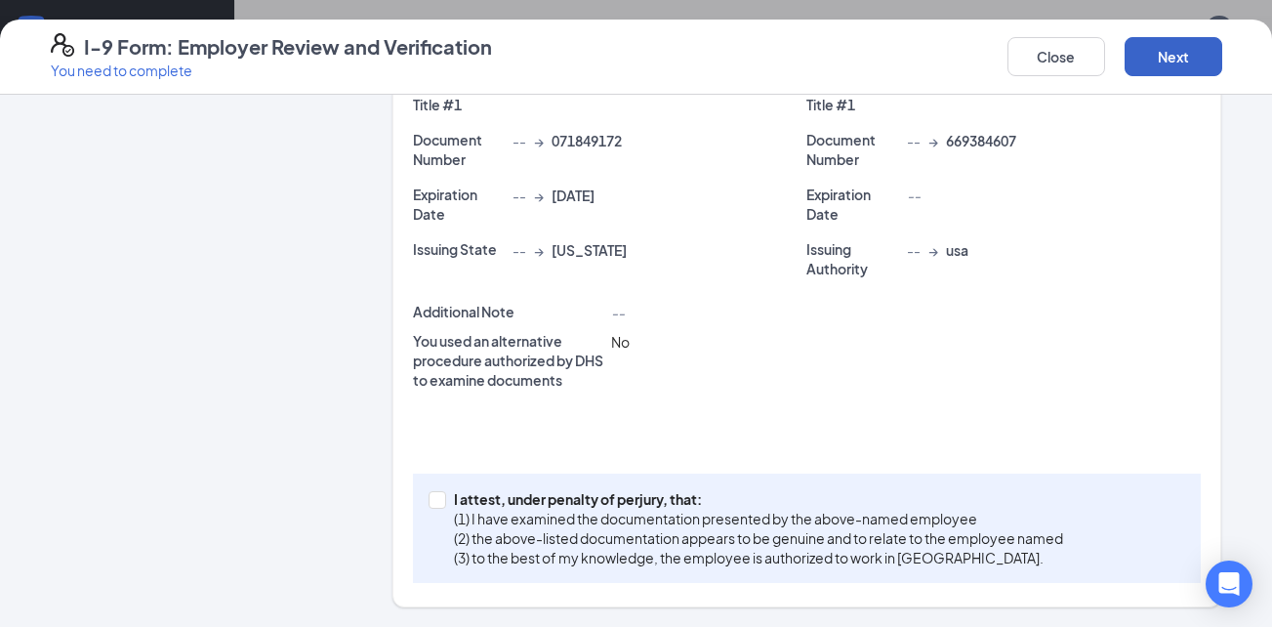
scroll to position [553, 0]
click at [429, 510] on label "I attest, under penalty of perjury, that: (1) I have examined the documentation…" at bounding box center [750, 528] width 642 height 78
click at [429, 505] on input "I attest, under penalty of perjury, that: (1) I have examined the documentation…" at bounding box center [436, 498] width 14 height 14
checkbox input "true"
click at [1153, 47] on button "Next" at bounding box center [1174, 56] width 98 height 39
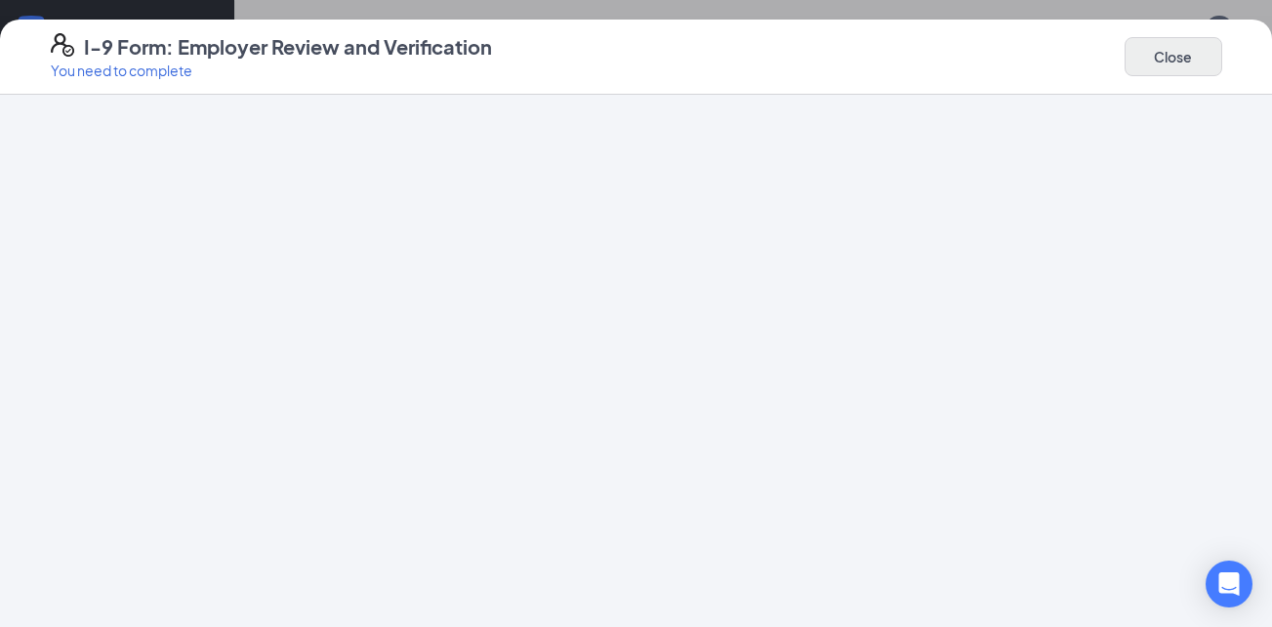
scroll to position [0, 0]
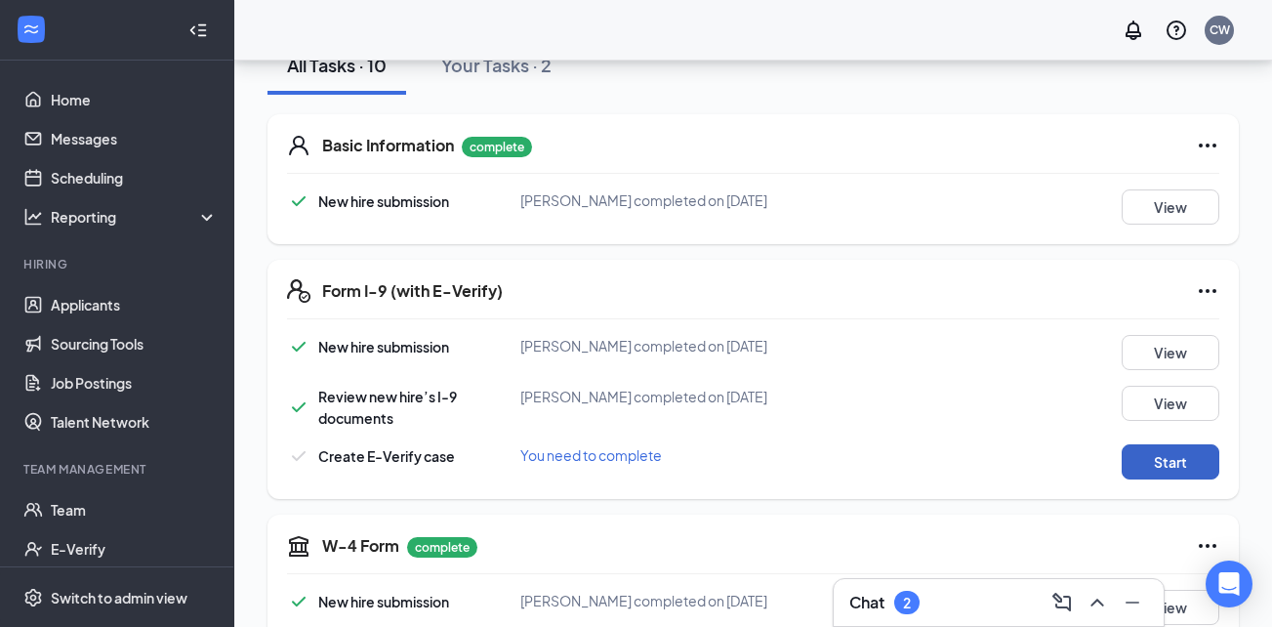
click at [1162, 452] on button "Start" at bounding box center [1171, 461] width 98 height 35
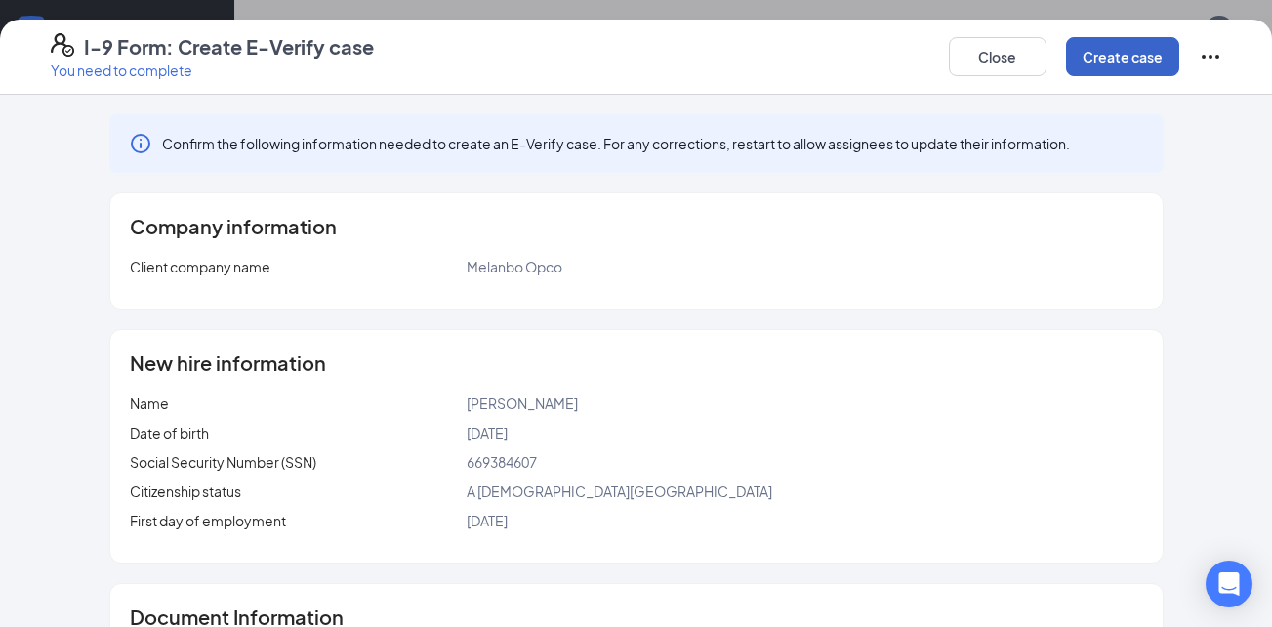
click at [1099, 61] on button "Create case" at bounding box center [1122, 56] width 113 height 39
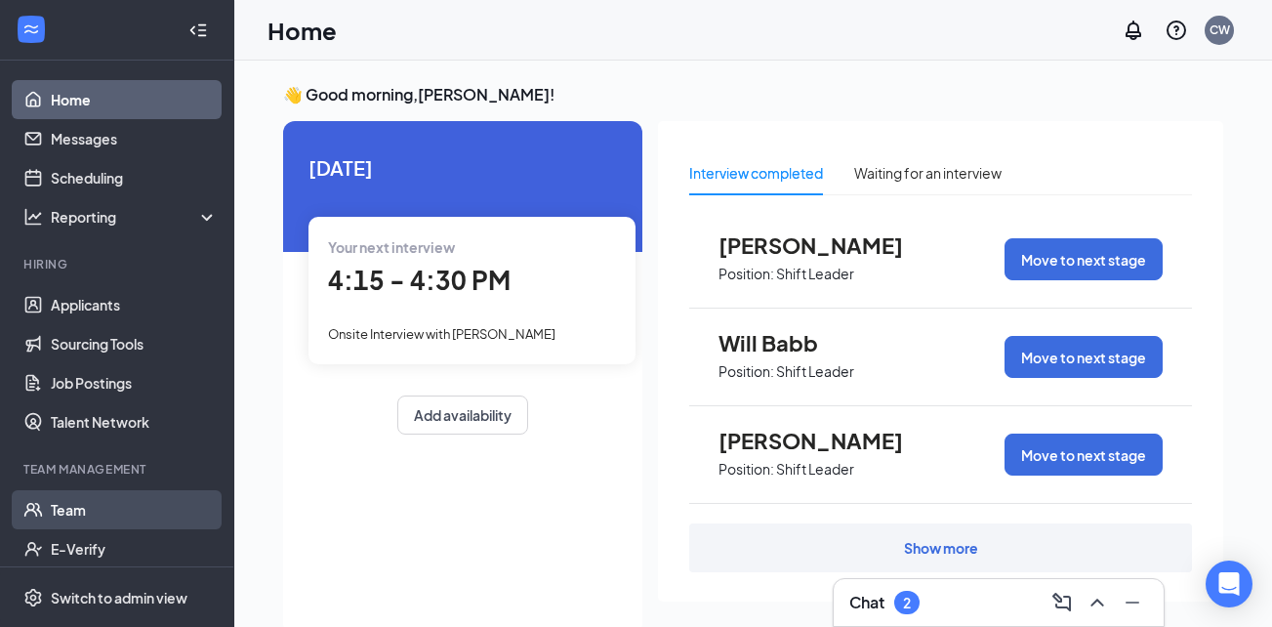
click at [84, 512] on link "Team" at bounding box center [134, 509] width 167 height 39
